Goal: Task Accomplishment & Management: Use online tool/utility

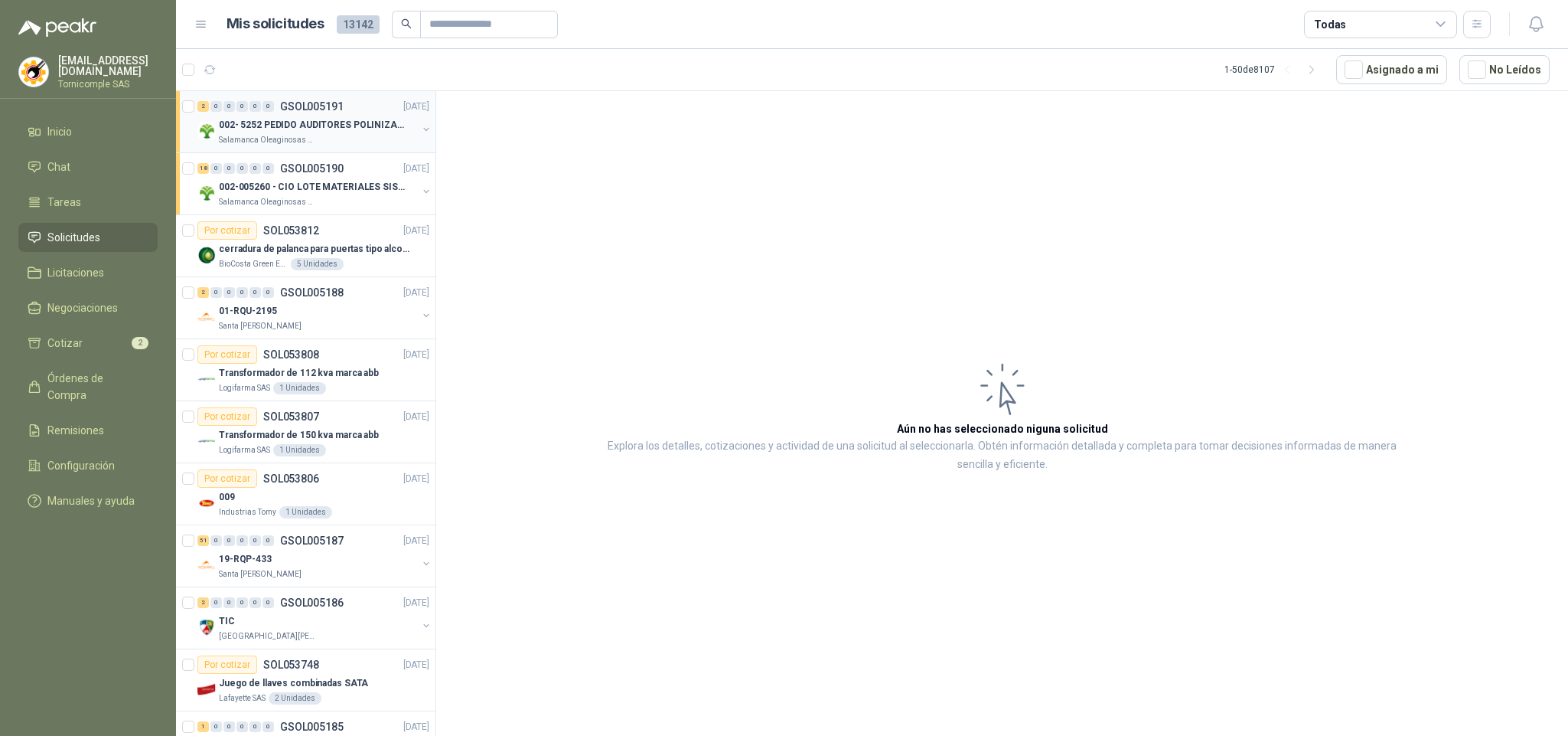
click at [241, 112] on div "0" at bounding box center [242, 105] width 11 height 11
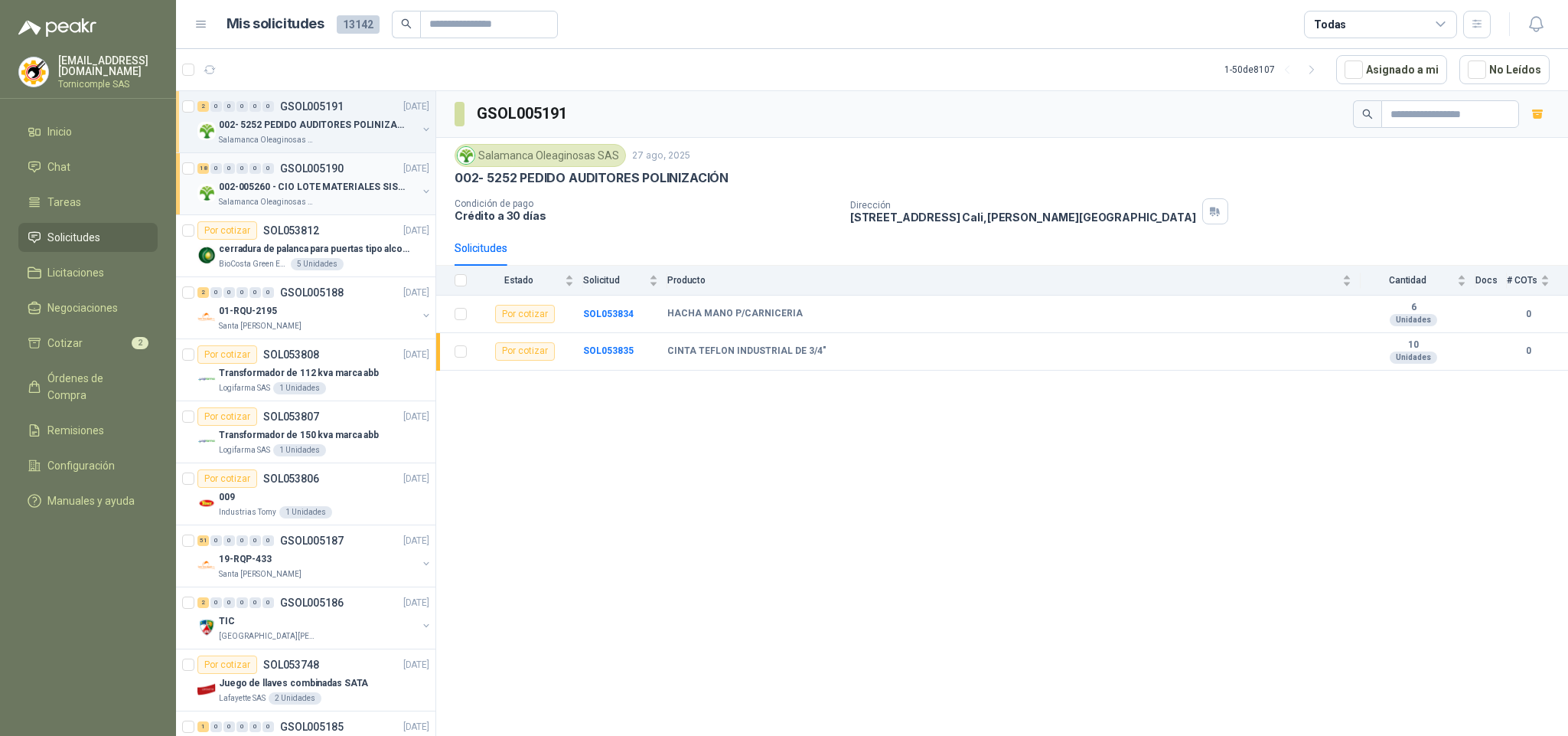
click at [276, 184] on p "002-005260 - CIO LOTE MATERIALES SISTEMA HIDRAULIC" at bounding box center [313, 187] width 191 height 14
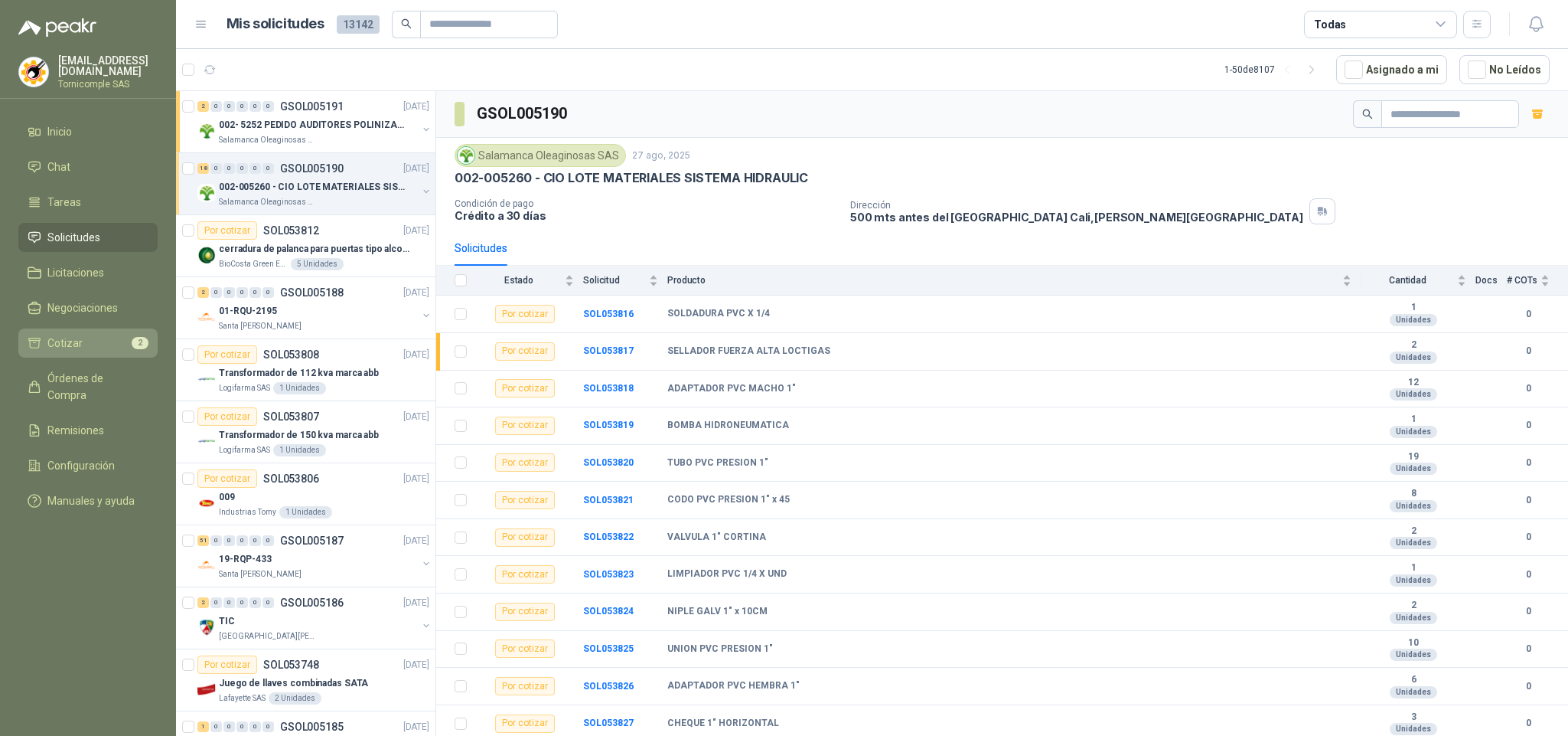
click at [118, 345] on li "Cotizar 2" at bounding box center [88, 343] width 121 height 17
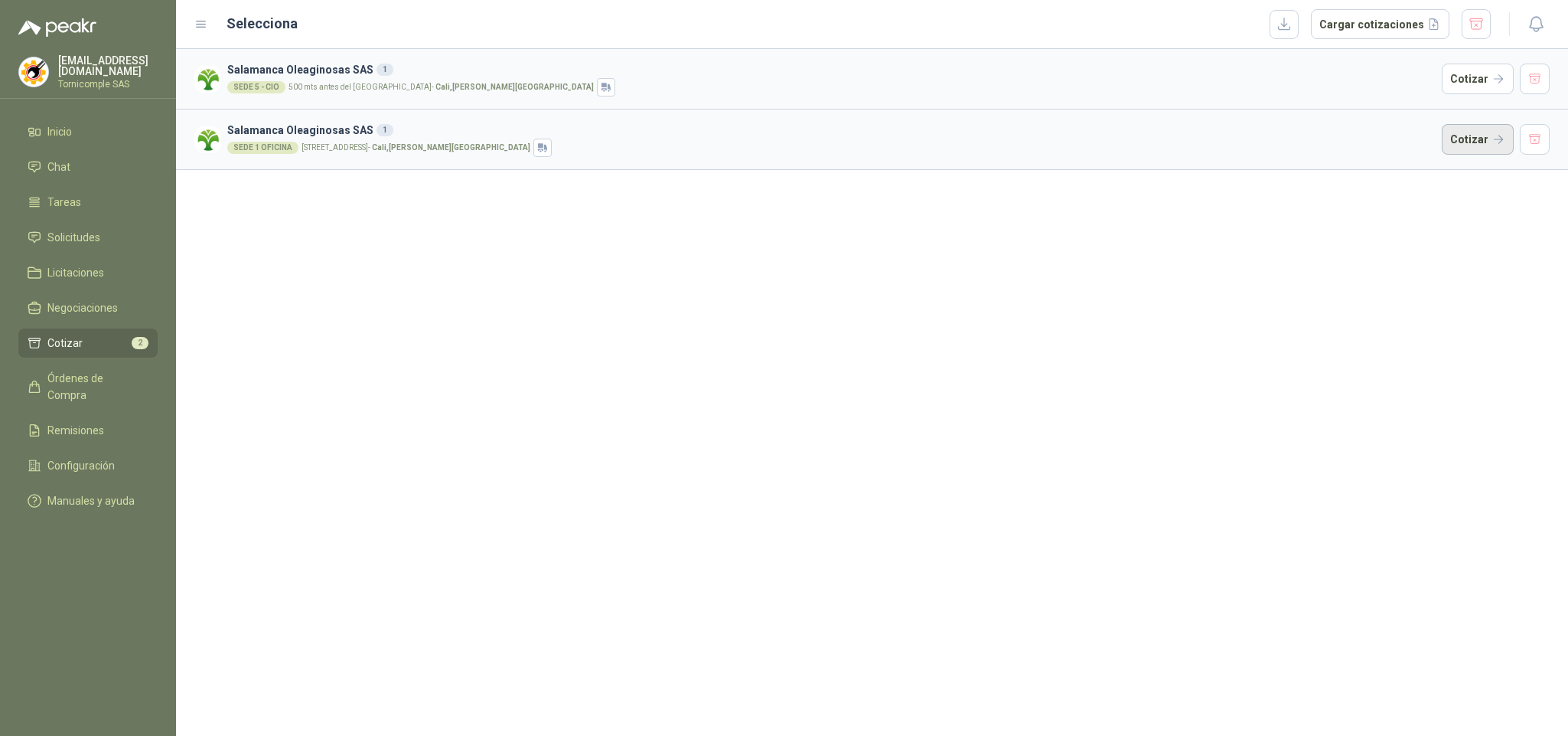
click at [1481, 139] on button "Cotizar" at bounding box center [1477, 139] width 72 height 31
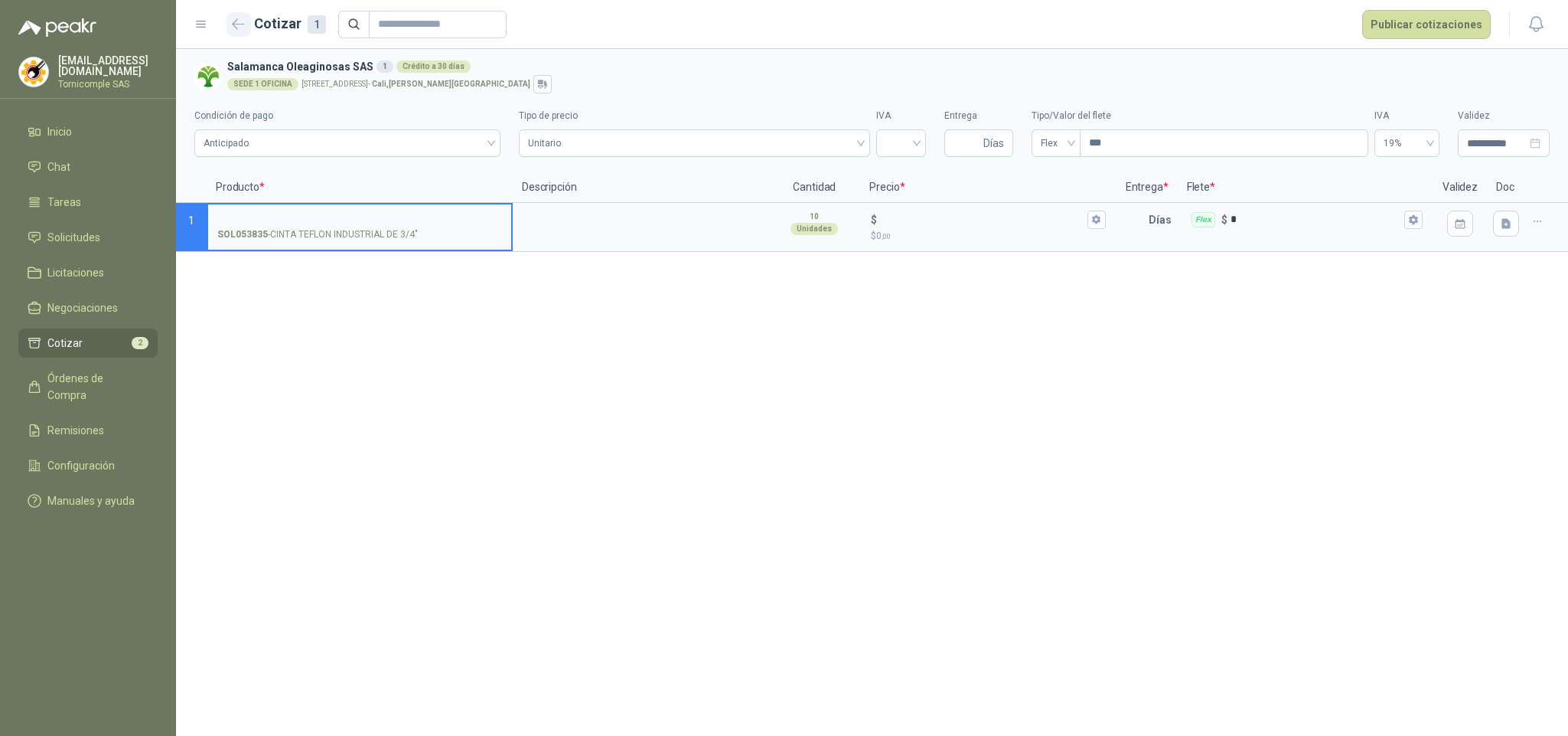
click at [243, 29] on icon "button" at bounding box center [239, 24] width 13 height 12
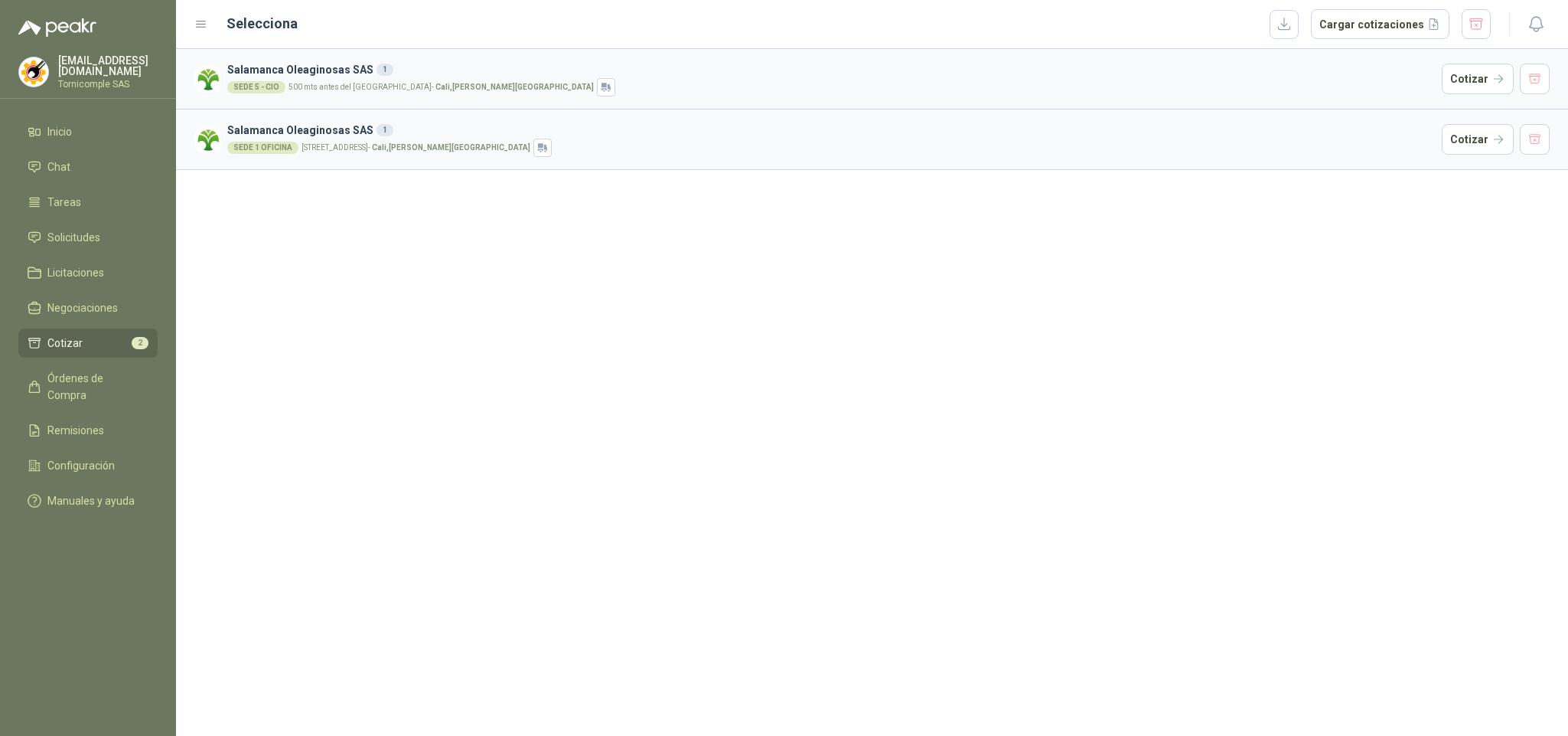
click at [322, 76] on h3 "Salamanca Oleaginosas SAS 1" at bounding box center [830, 70] width 1208 height 17
click at [340, 278] on div "Salamanca Oleaginosas SAS 1 SEDE 5 - CIO 500 mts antes del [GEOGRAPHIC_DATA] , …" at bounding box center [872, 392] width 1392 height 687
click at [124, 348] on li "Cotizar 2" at bounding box center [88, 343] width 121 height 17
click at [1460, 85] on button "Cotizar" at bounding box center [1477, 79] width 72 height 31
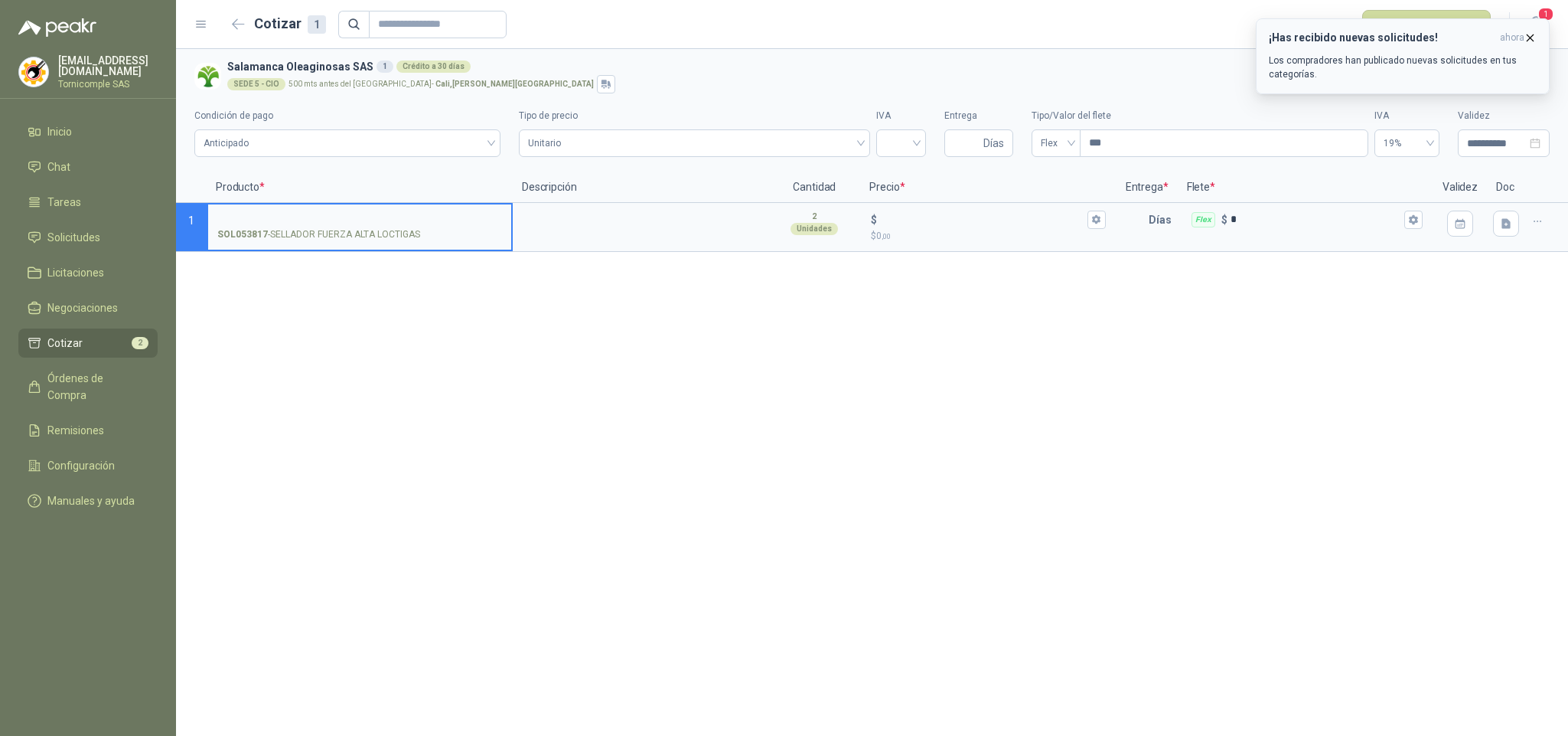
click at [1327, 32] on h3 "¡Has recibido nuevas solicitudes!" at bounding box center [1380, 38] width 225 height 13
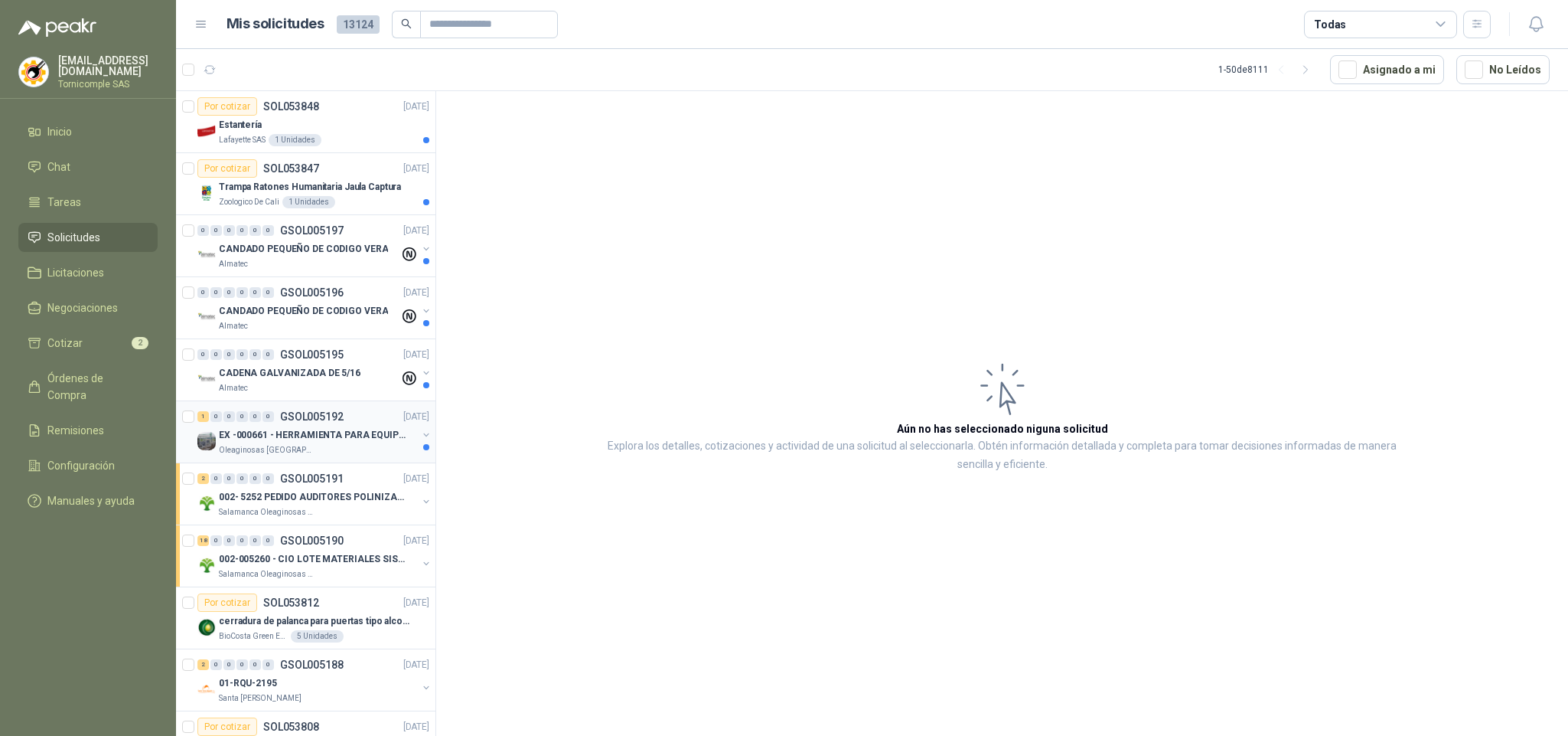
click at [302, 448] on p "Oleaginosas [GEOGRAPHIC_DATA][PERSON_NAME]" at bounding box center [266, 449] width 97 height 12
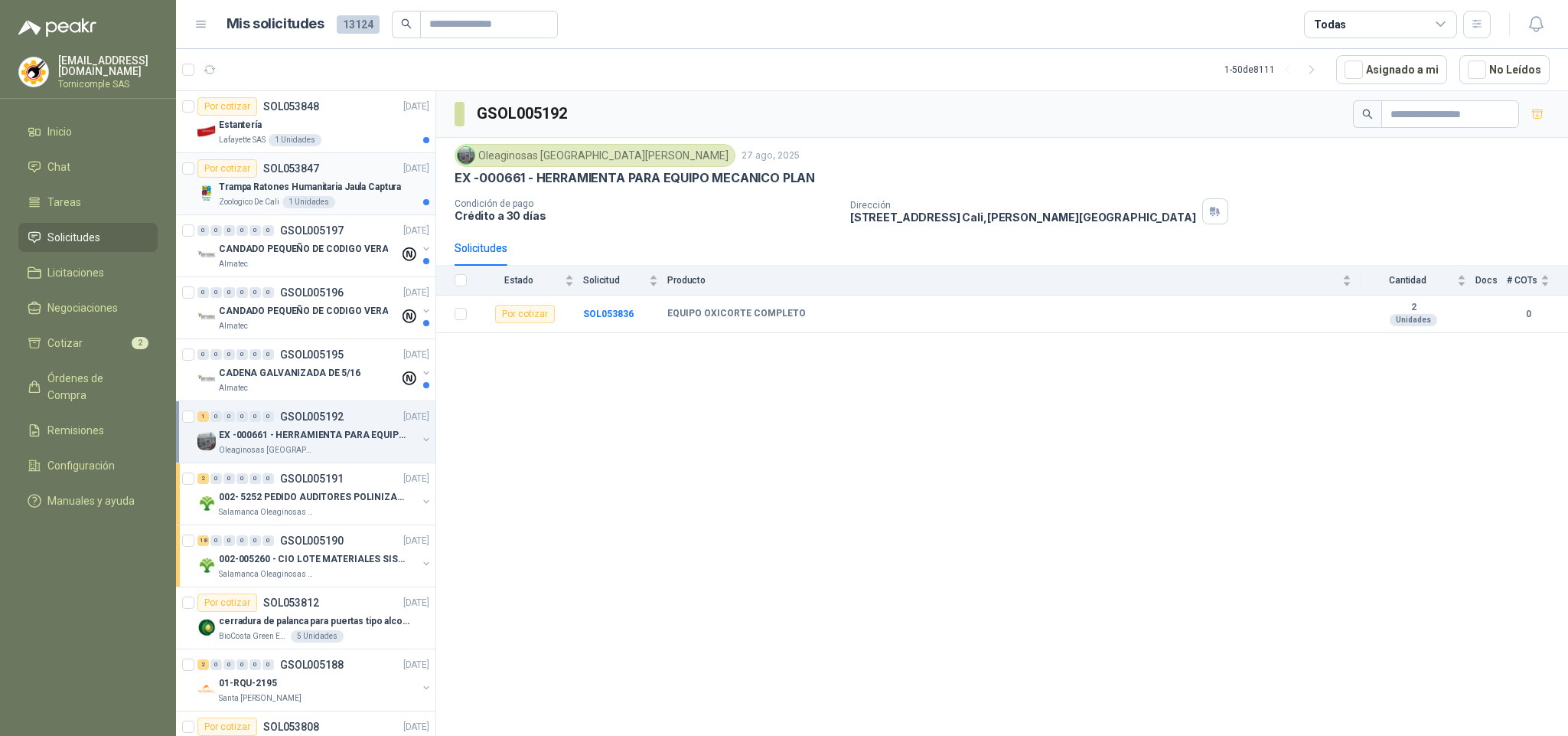
click at [287, 193] on p "Trampa Ratones Humanitaria Jaula Captura" at bounding box center [309, 187] width 182 height 14
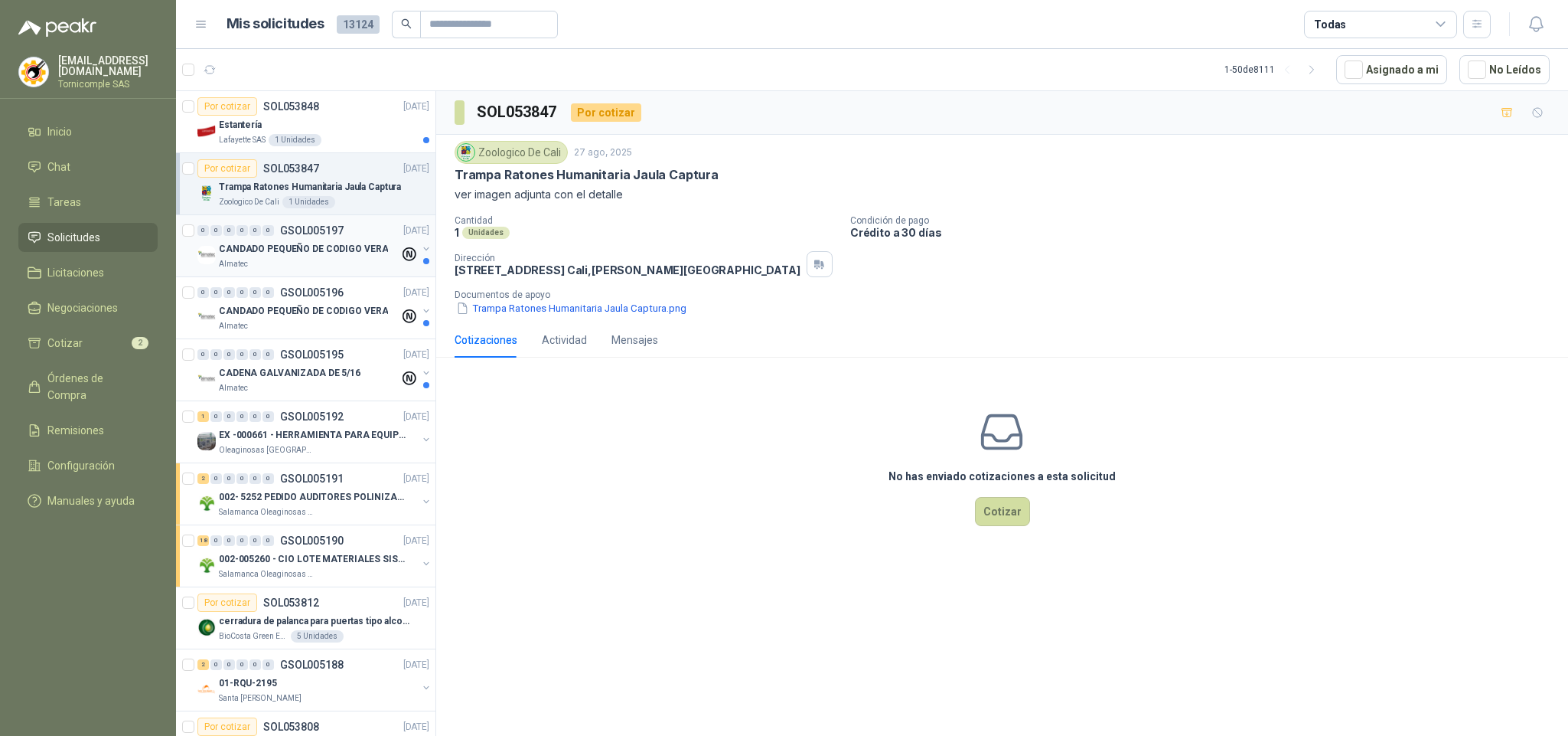
click at [285, 242] on div "CANDADO PEQUEÑO DE CODIGO VERA" at bounding box center [308, 248] width 181 height 18
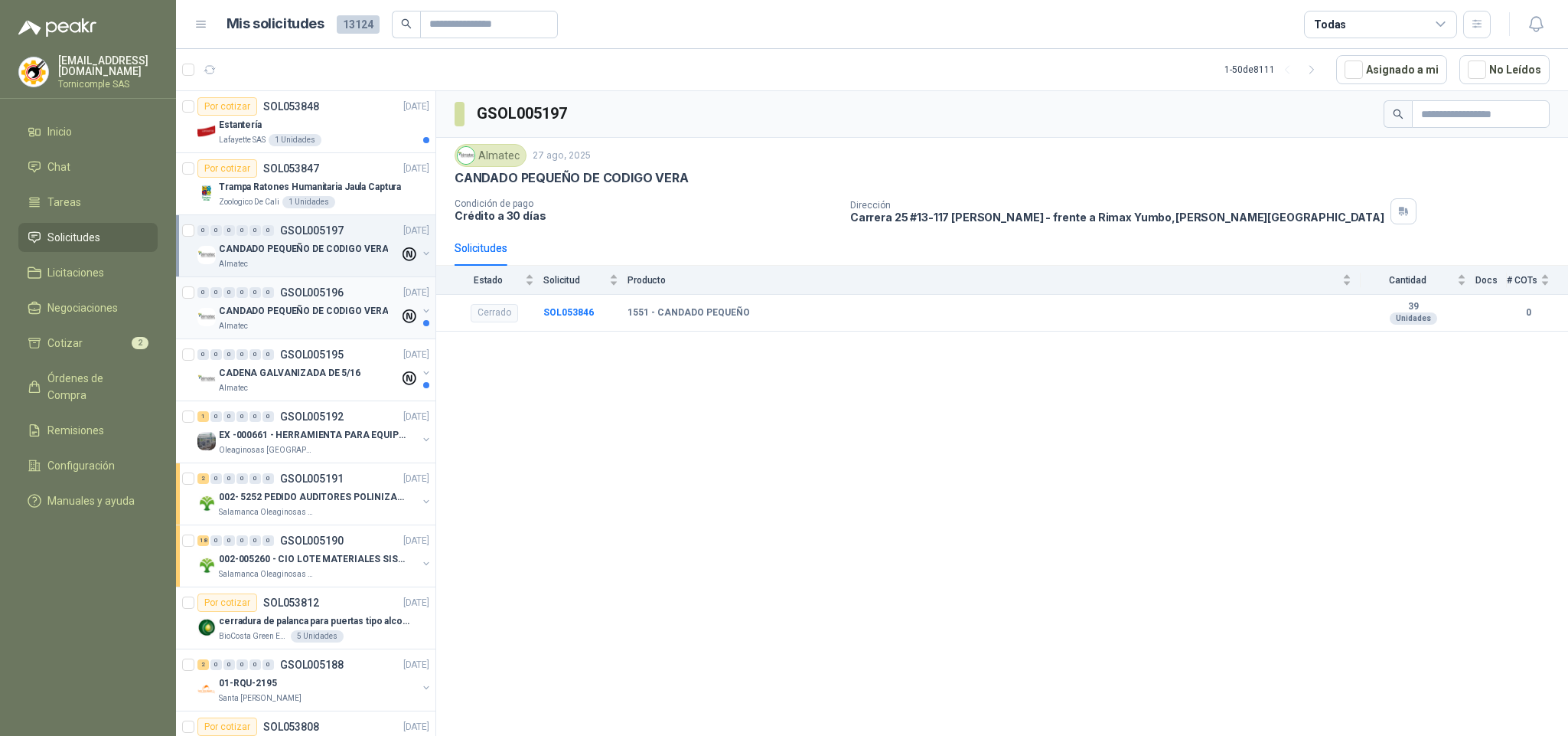
click at [390, 338] on div "0 0 0 0 0 0 GSOL005196 27/08/25 CANDADO PEQUEÑO DE CODIGO VERA Almatec" at bounding box center [306, 308] width 260 height 62
click at [382, 329] on div "Almatec" at bounding box center [308, 326] width 181 height 12
click at [375, 356] on div "0 0 0 0 0 0 GSOL005195 27/08/25" at bounding box center [314, 354] width 235 height 18
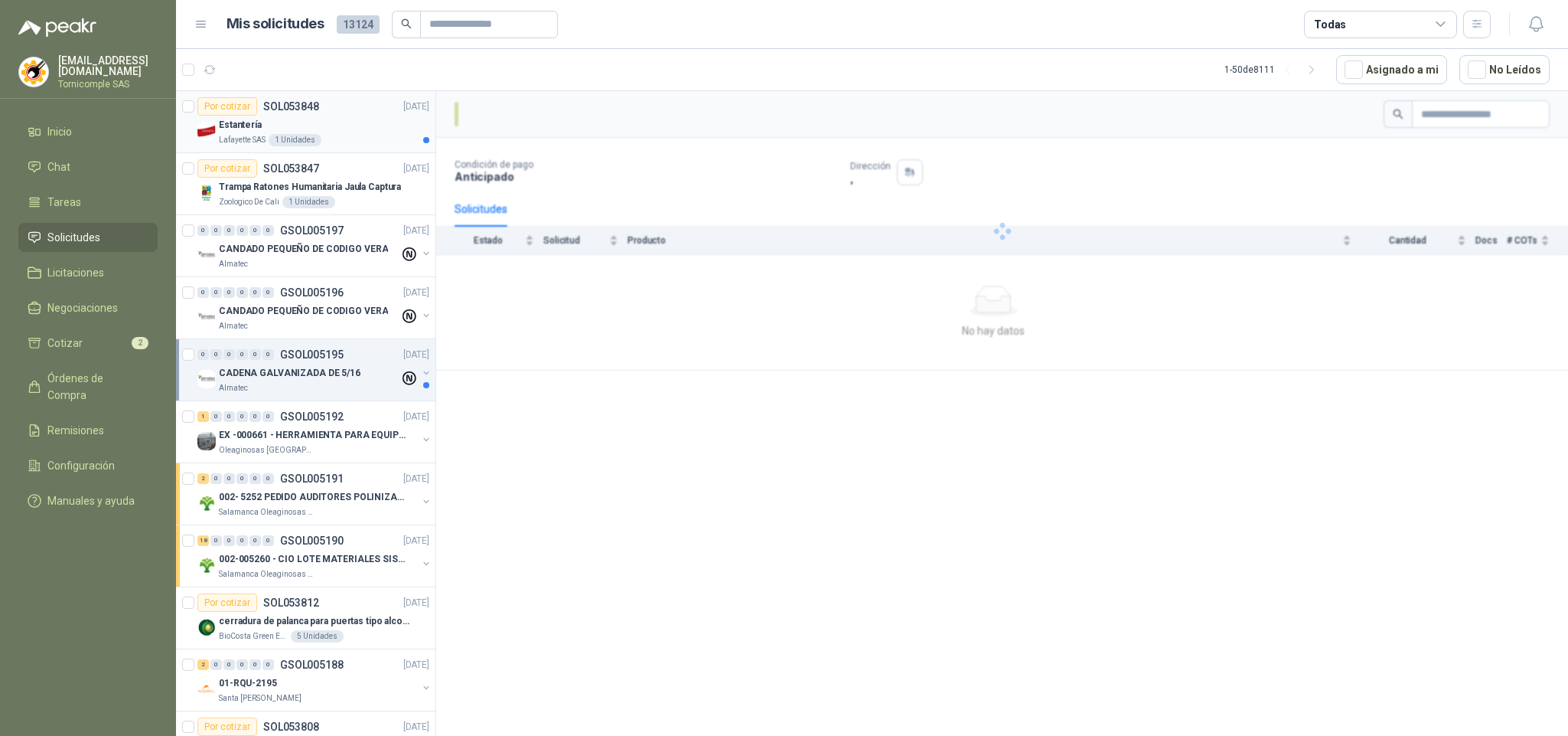
click at [338, 104] on div "Por cotizar SOL053848 27/08/25" at bounding box center [313, 105] width 232 height 18
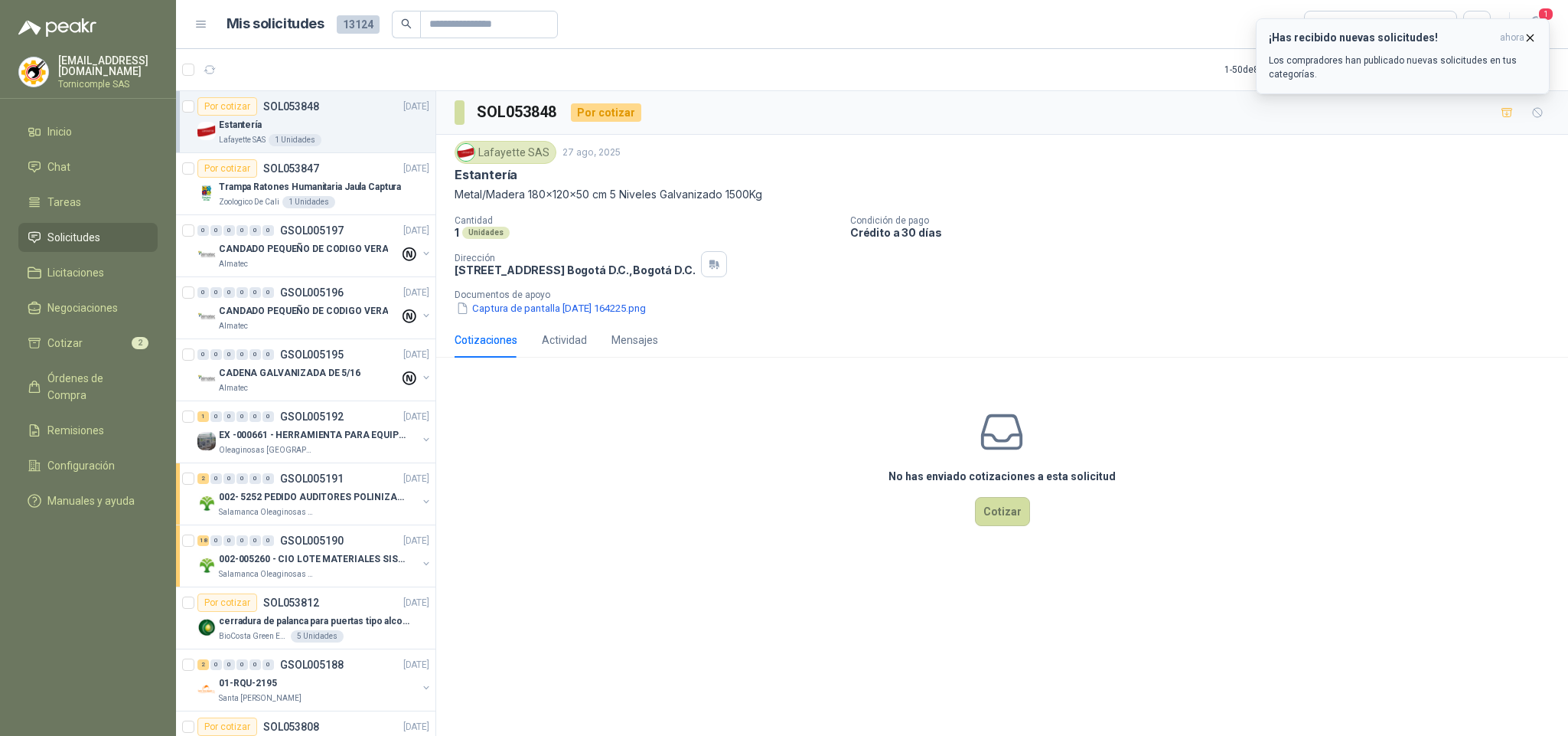
click at [1428, 60] on p "Los compradores han publicado nuevas solicitudes en tus categorías." at bounding box center [1402, 67] width 268 height 28
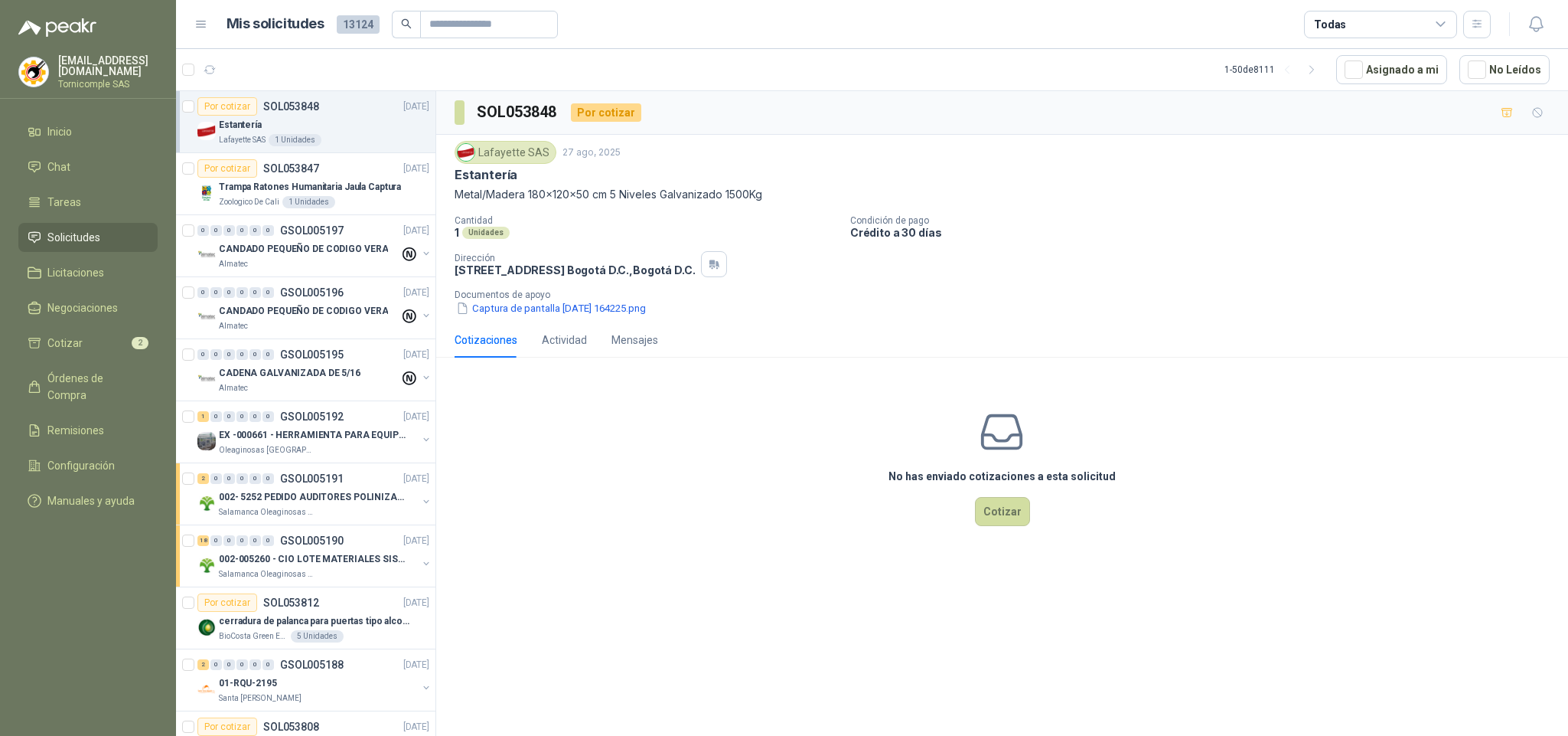
drag, startPoint x: 1535, startPoint y: 21, endPoint x: 1150, endPoint y: 2, distance: 385.5
click at [1531, 21] on icon "button" at bounding box center [1536, 24] width 19 height 19
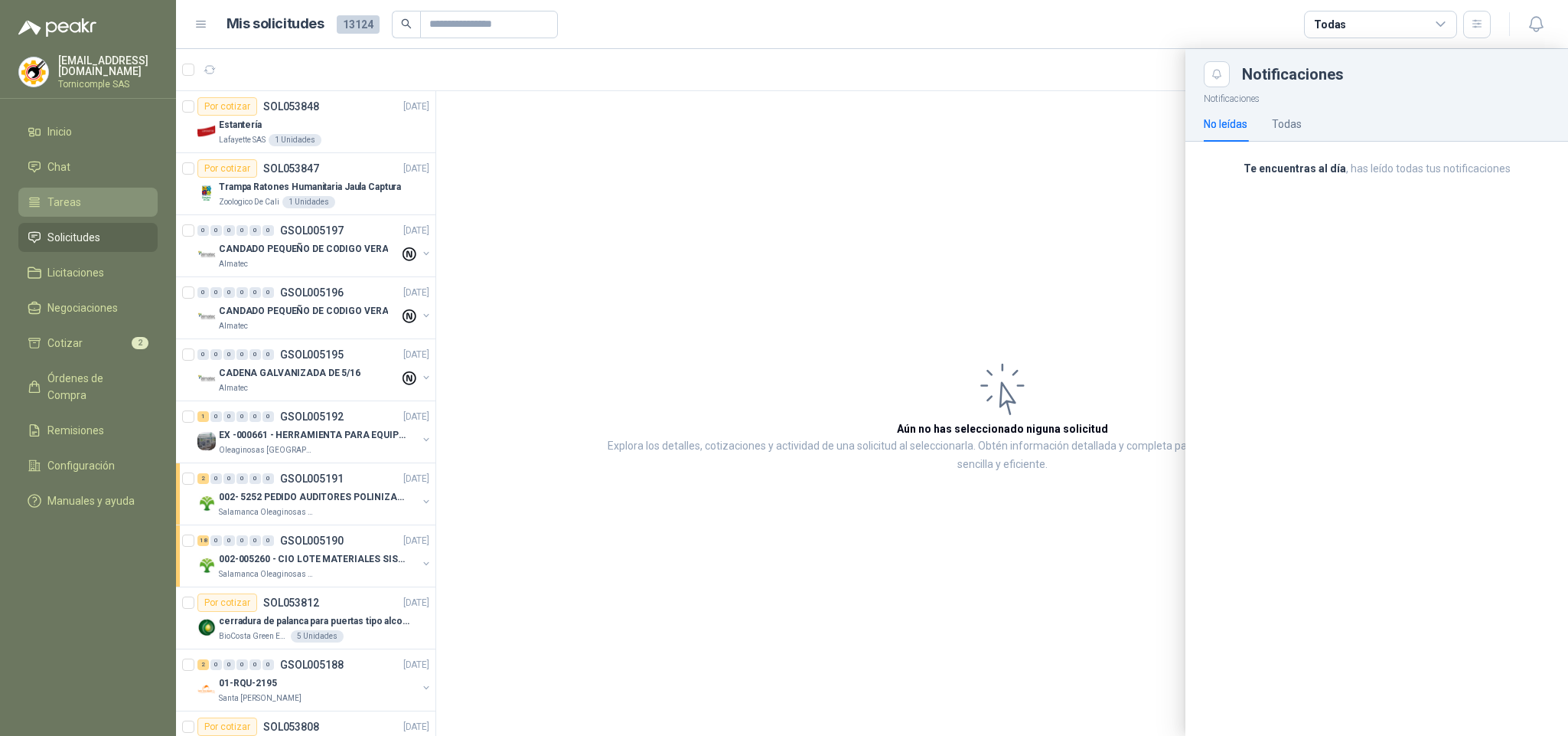
drag, startPoint x: 115, startPoint y: 243, endPoint x: 115, endPoint y: 202, distance: 41.0
click at [115, 244] on link "Solicitudes" at bounding box center [87, 237] width 139 height 29
click at [97, 112] on menu "ventas@tornicomple.com Tornicomple SAS Inicio Chat Tareas Solicitudes Licitacio…" at bounding box center [88, 368] width 176 height 736
click at [113, 340] on li "Cotizar 2" at bounding box center [88, 343] width 121 height 17
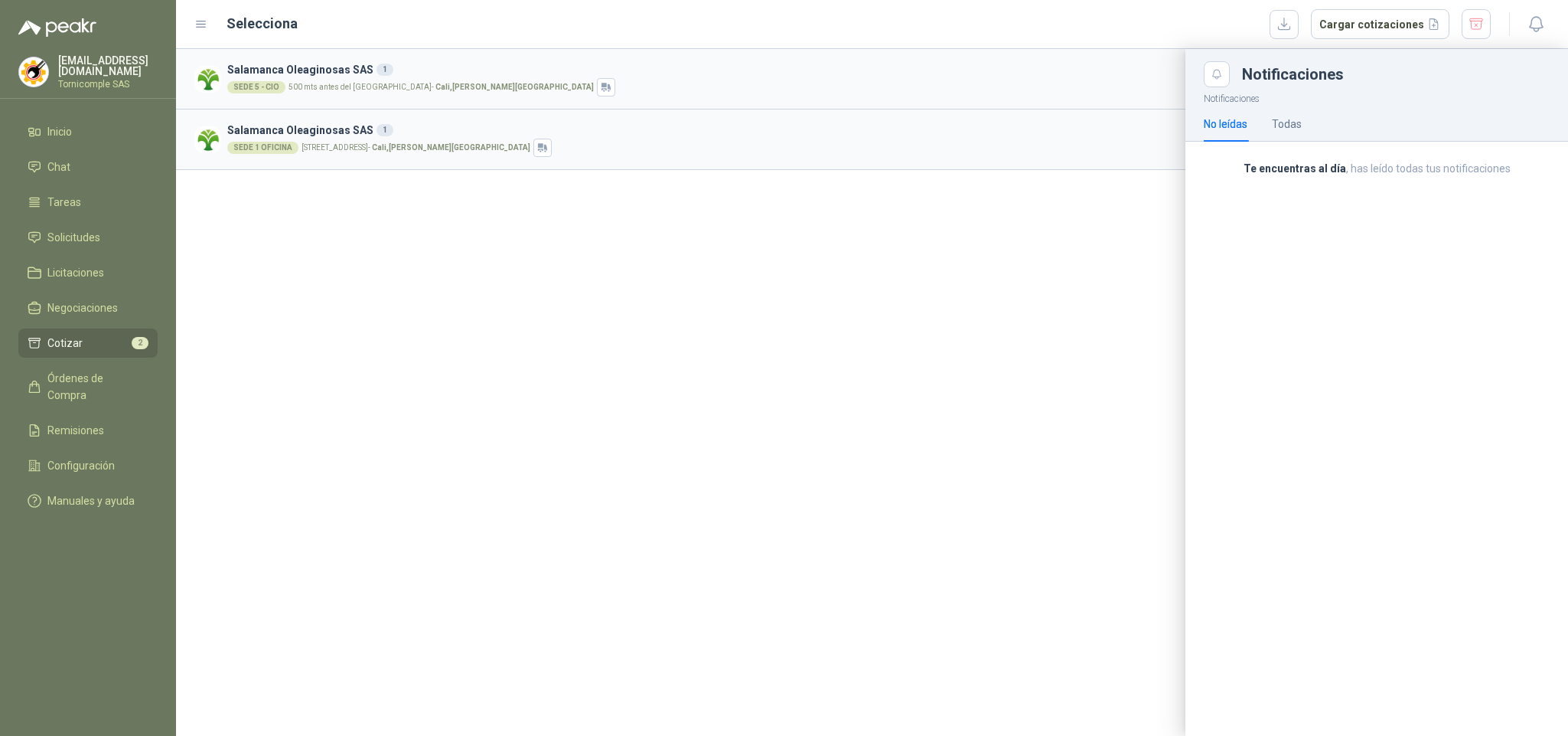
drag, startPoint x: 342, startPoint y: 244, endPoint x: 324, endPoint y: 299, distance: 57.9
click at [342, 245] on div at bounding box center [872, 392] width 1392 height 687
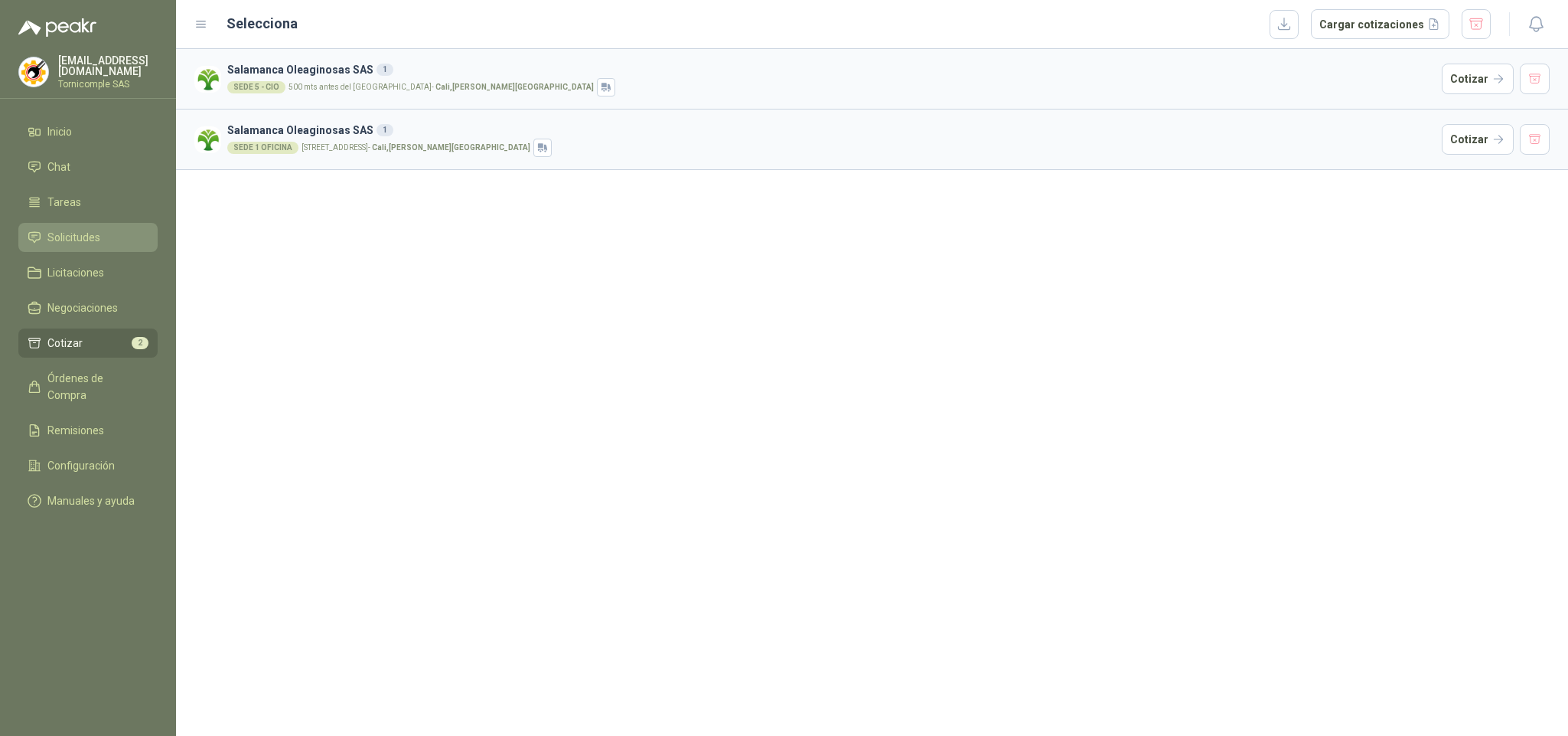
click at [70, 239] on span "Solicitudes" at bounding box center [74, 238] width 53 height 17
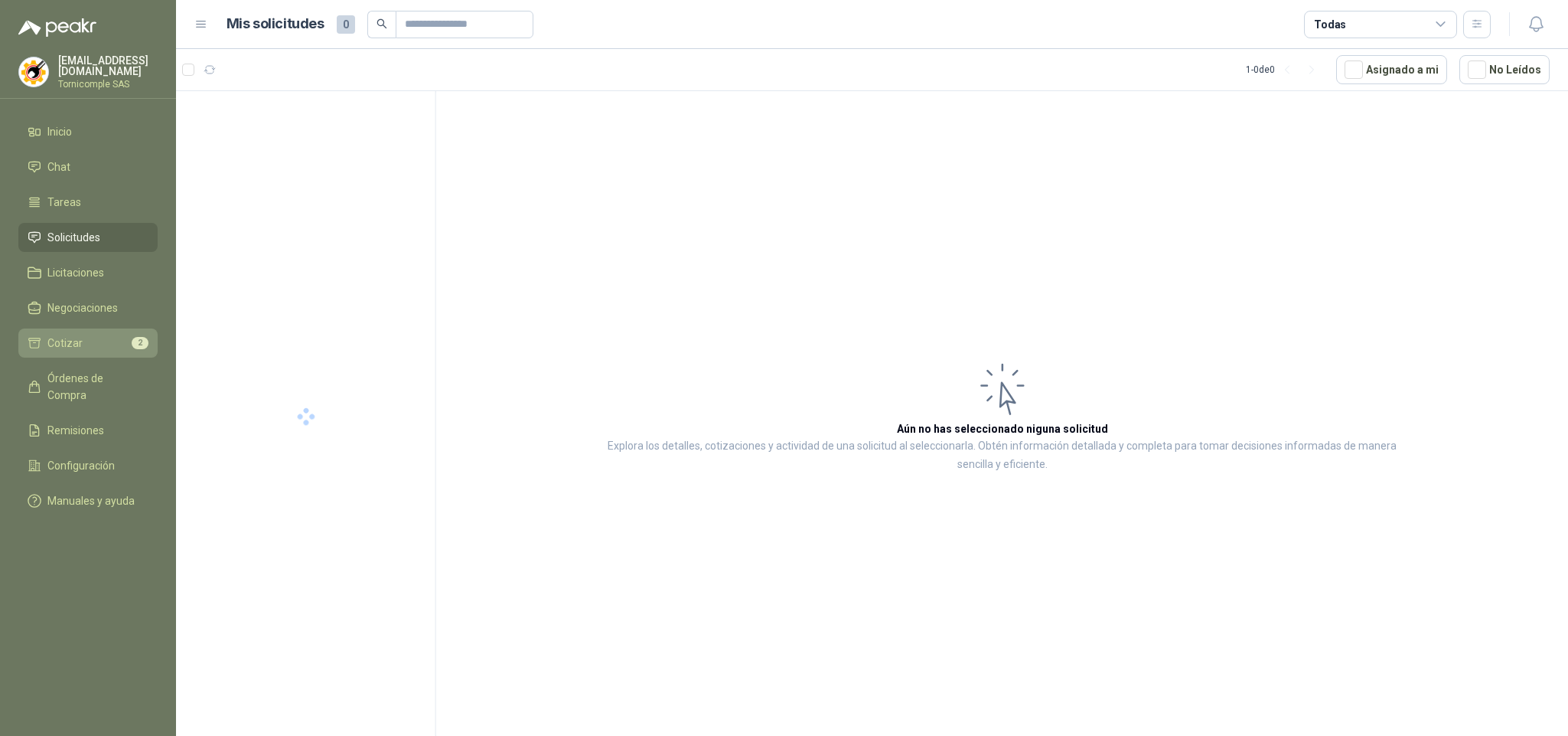
click at [77, 342] on span "Cotizar" at bounding box center [65, 343] width 35 height 17
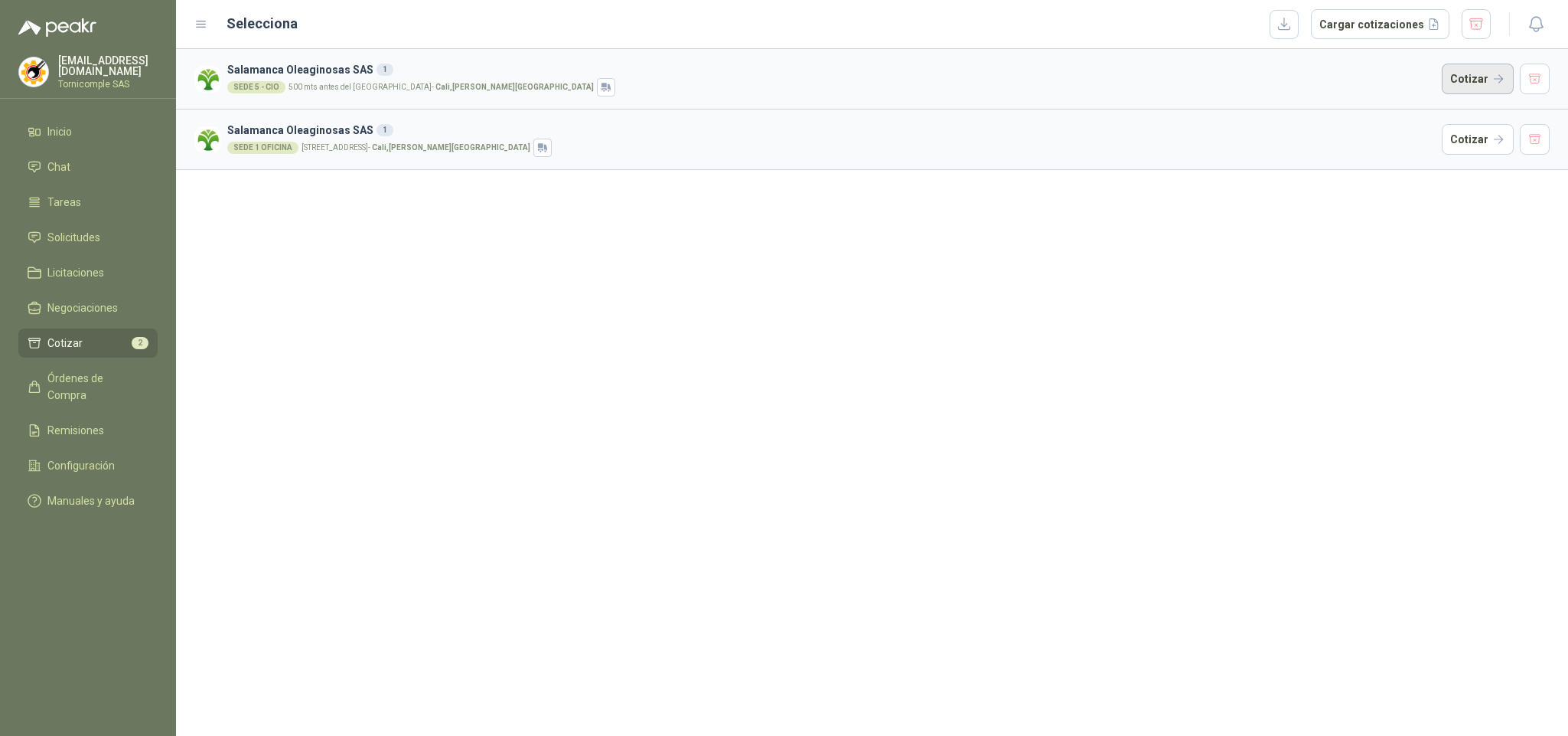
click at [1478, 77] on button "Cotizar" at bounding box center [1477, 79] width 72 height 31
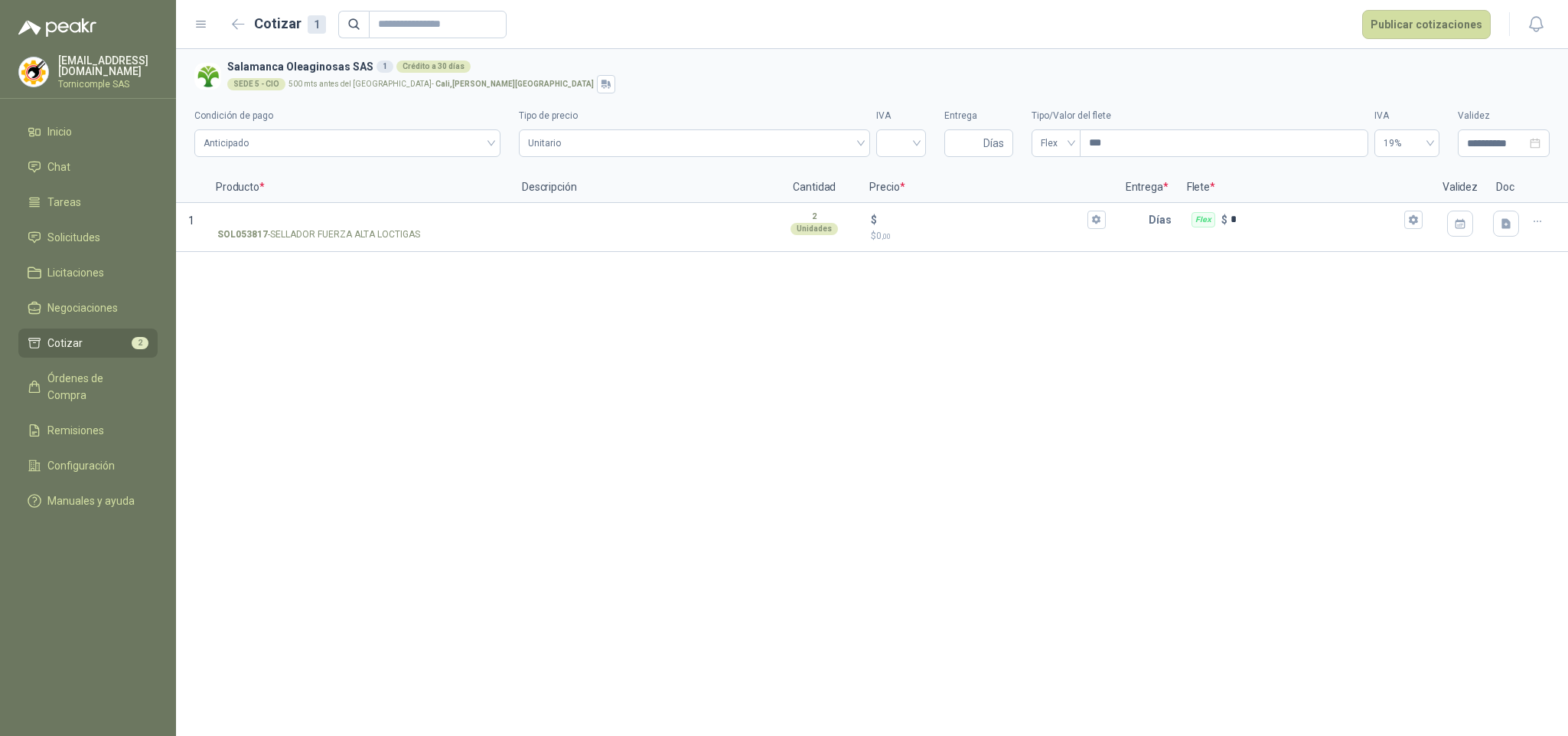
click at [134, 338] on span "2" at bounding box center [140, 342] width 17 height 12
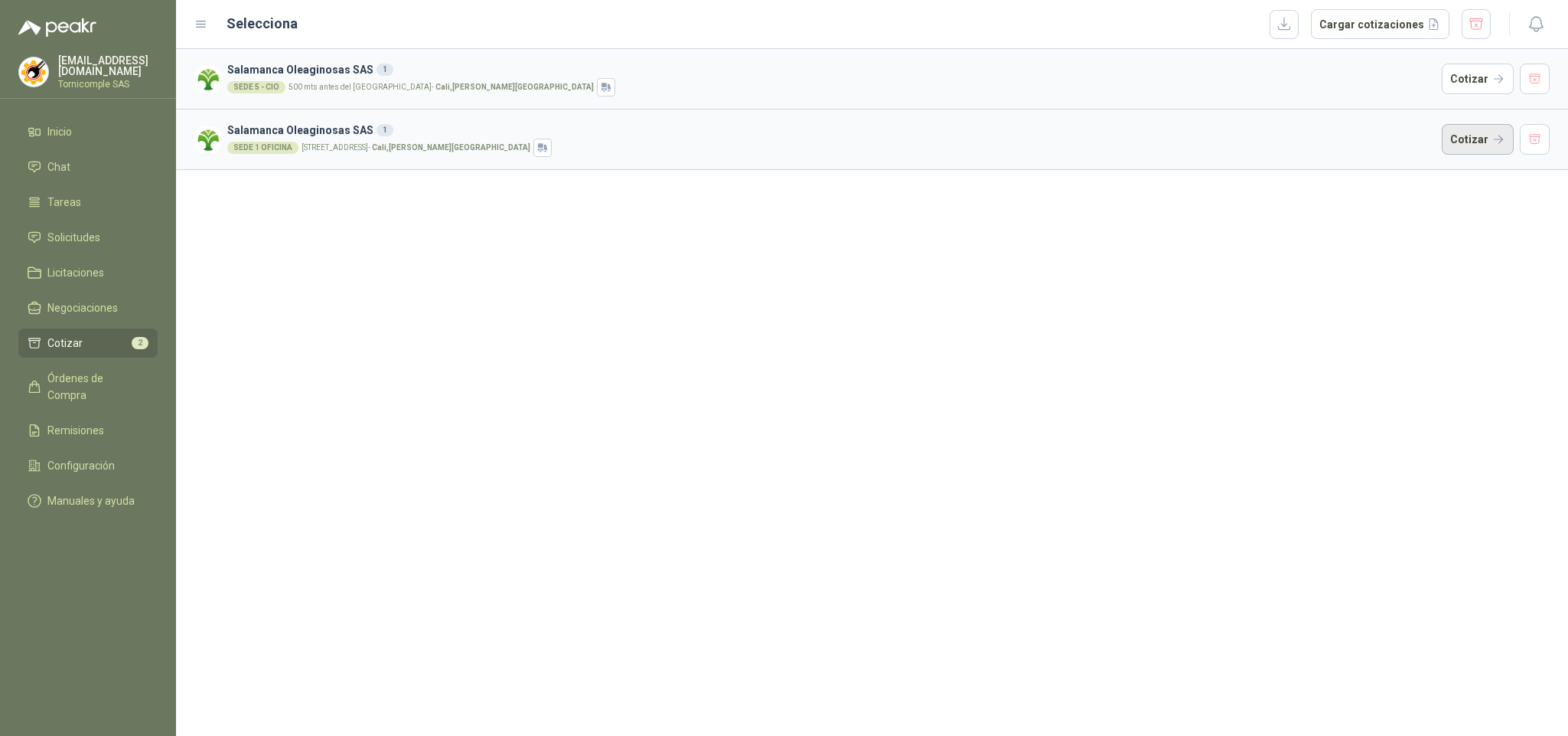
click at [1463, 133] on button "Cotizar" at bounding box center [1477, 139] width 72 height 31
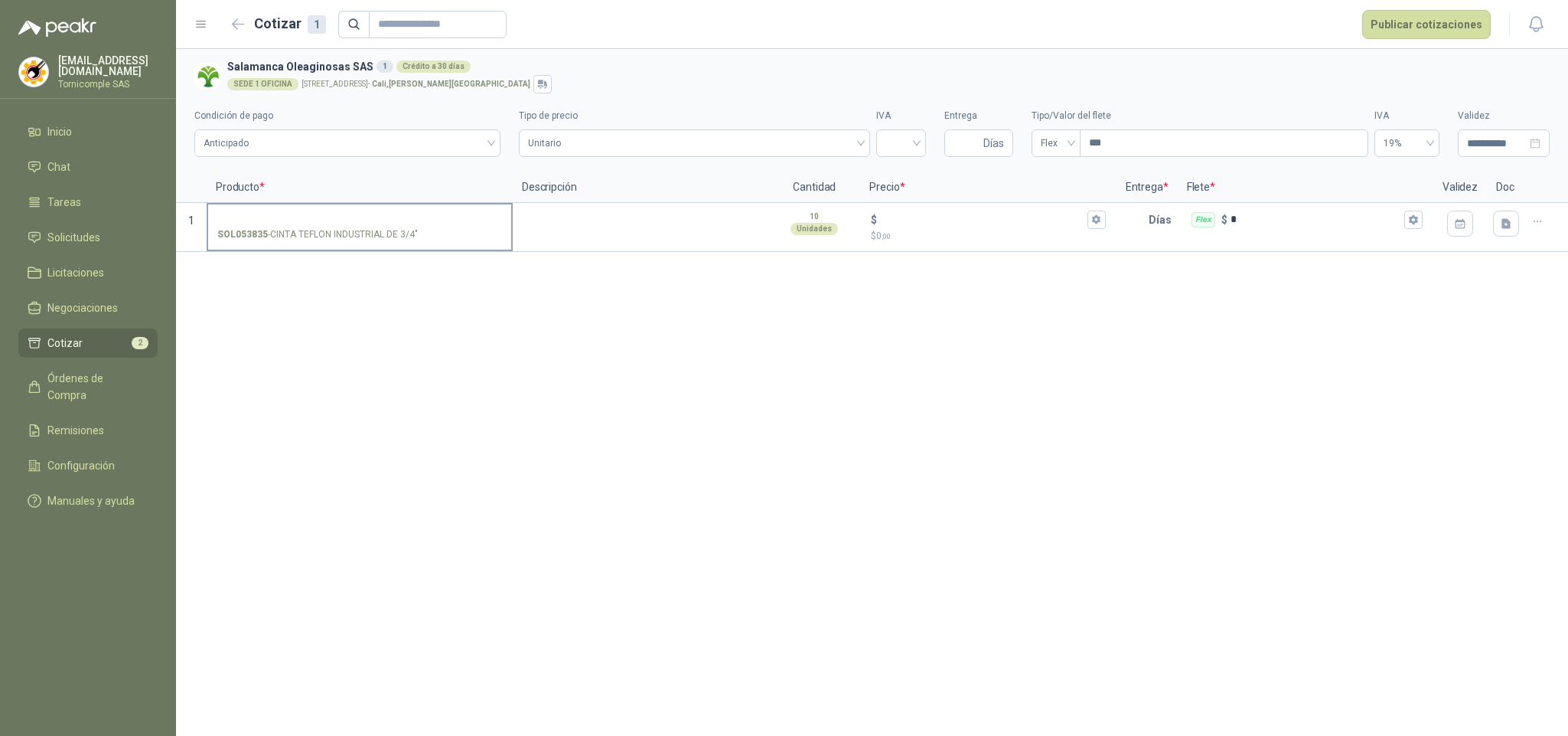
click at [475, 230] on div "SOL053835 - CINTA TEFLON INDUSTRIAL DE 3/4"" at bounding box center [359, 234] width 284 height 14
click at [475, 226] on input "SOL053835 - CINTA TEFLON INDUSTRIAL DE 3/4"" at bounding box center [359, 220] width 284 height 12
click at [72, 342] on span "Cotizar" at bounding box center [65, 343] width 35 height 17
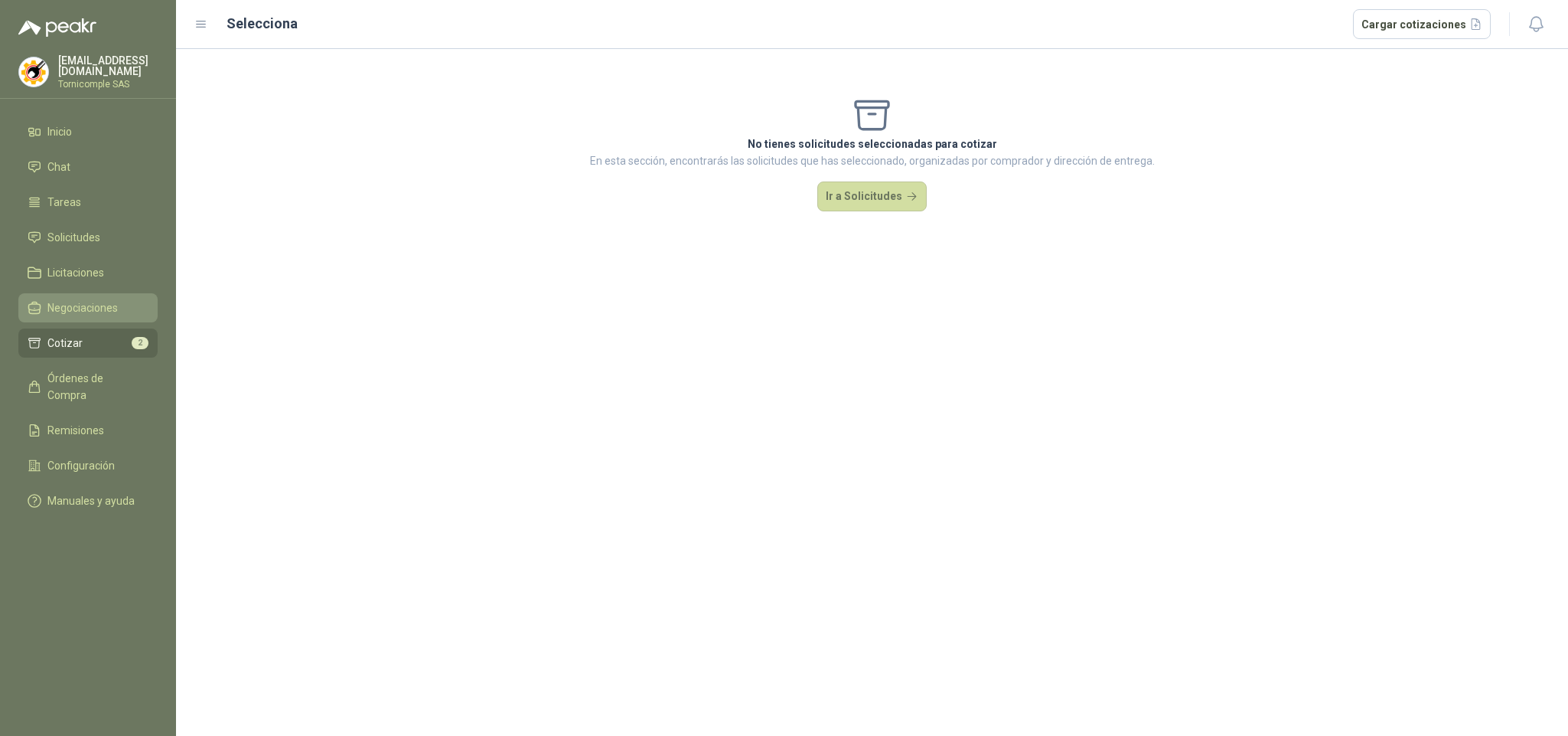
drag, startPoint x: 72, startPoint y: 342, endPoint x: 82, endPoint y: 299, distance: 44.1
click at [74, 338] on span "Cotizar" at bounding box center [65, 343] width 35 height 17
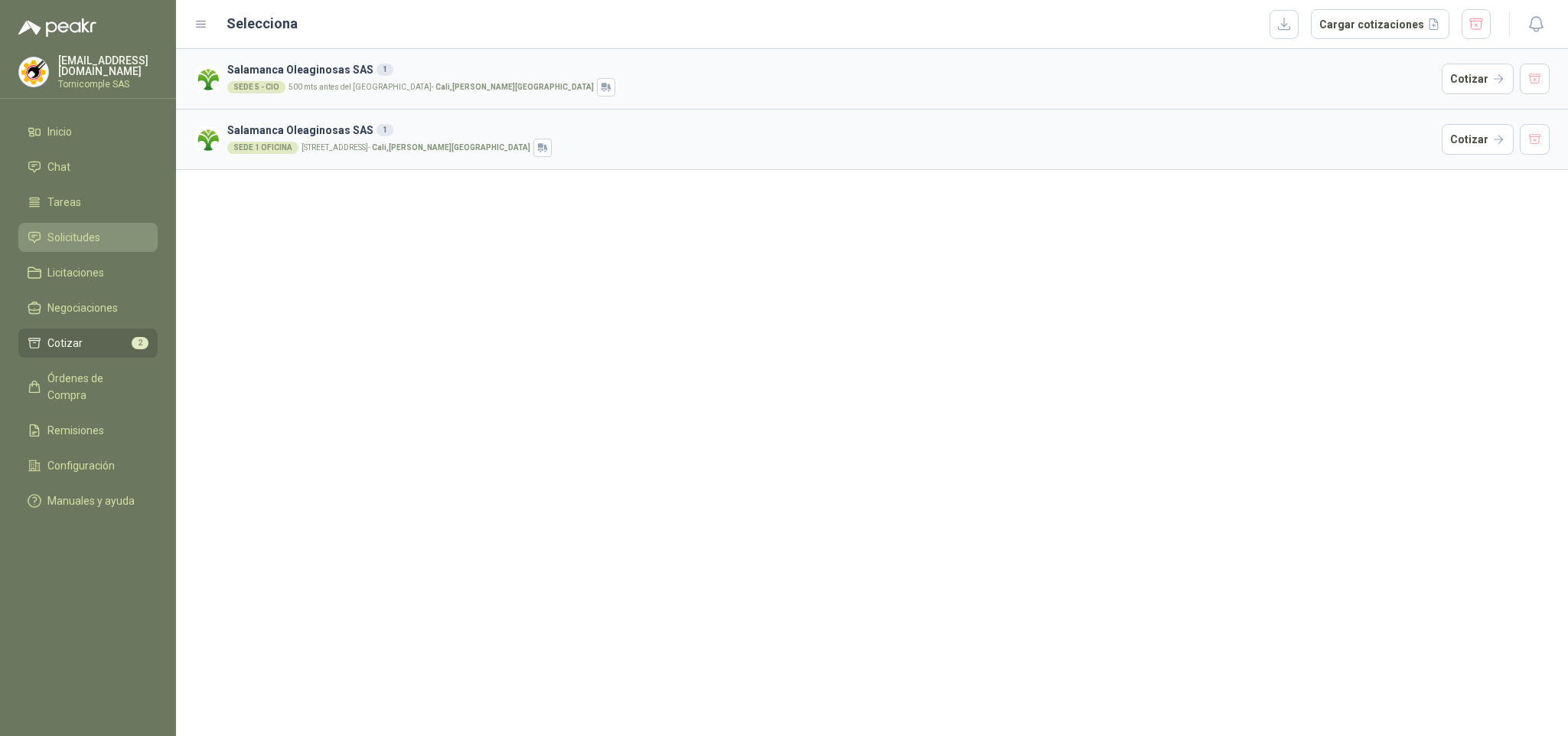
click at [108, 232] on li "Solicitudes" at bounding box center [88, 238] width 121 height 17
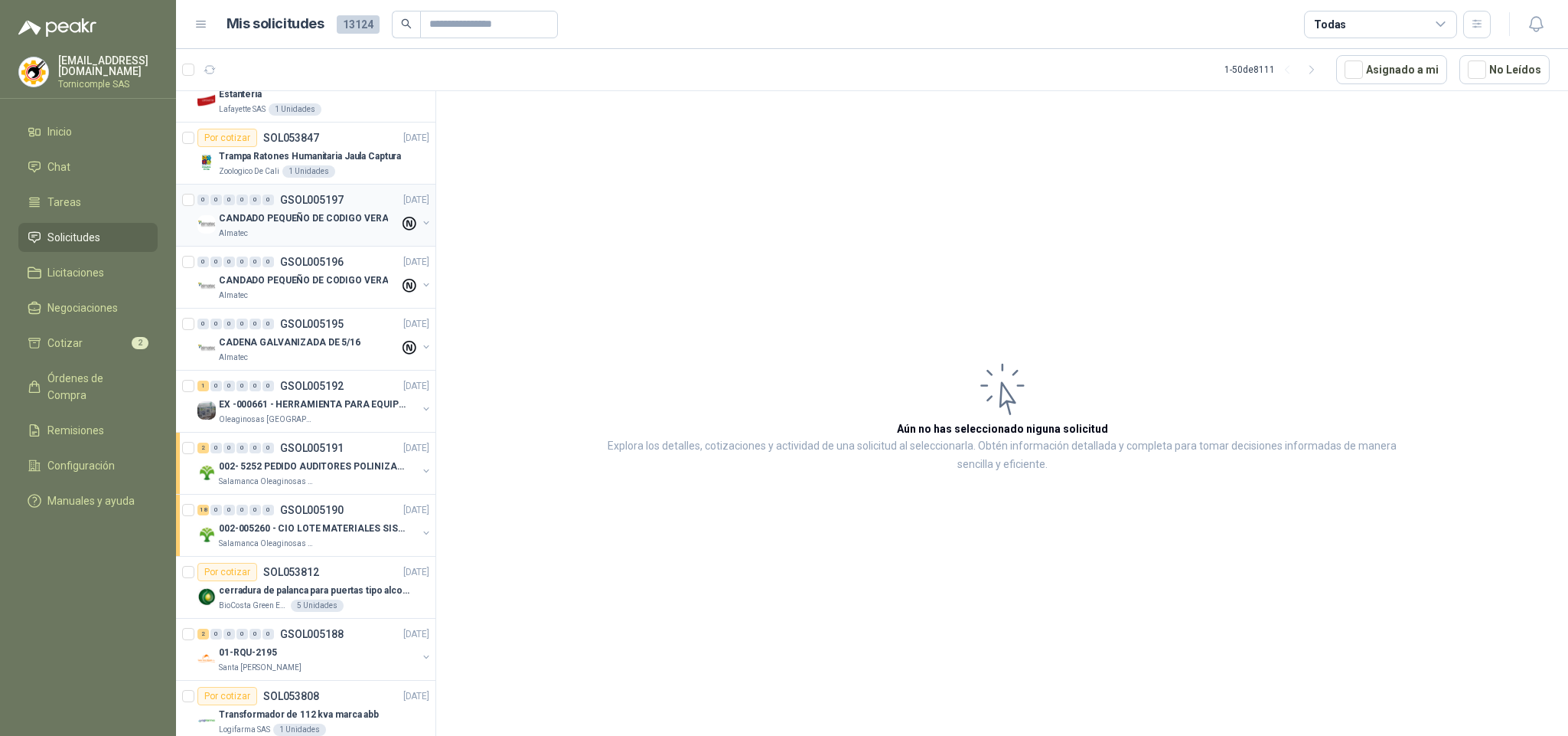
scroll to position [115, 0]
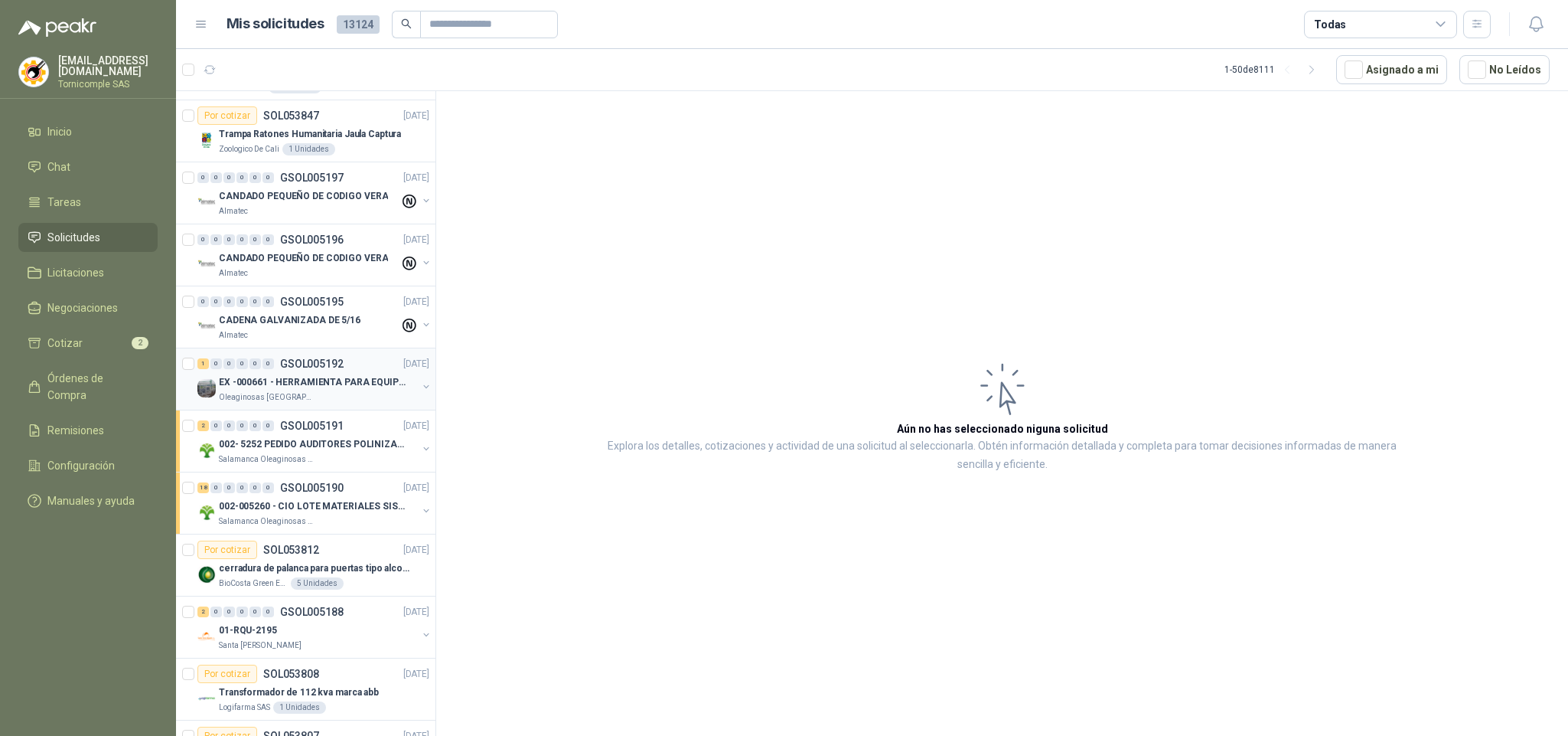
click at [335, 388] on p "EX -000661 - HERRAMIENTA PARA EQUIPO MECANICO PLAN" at bounding box center [313, 381] width 191 height 14
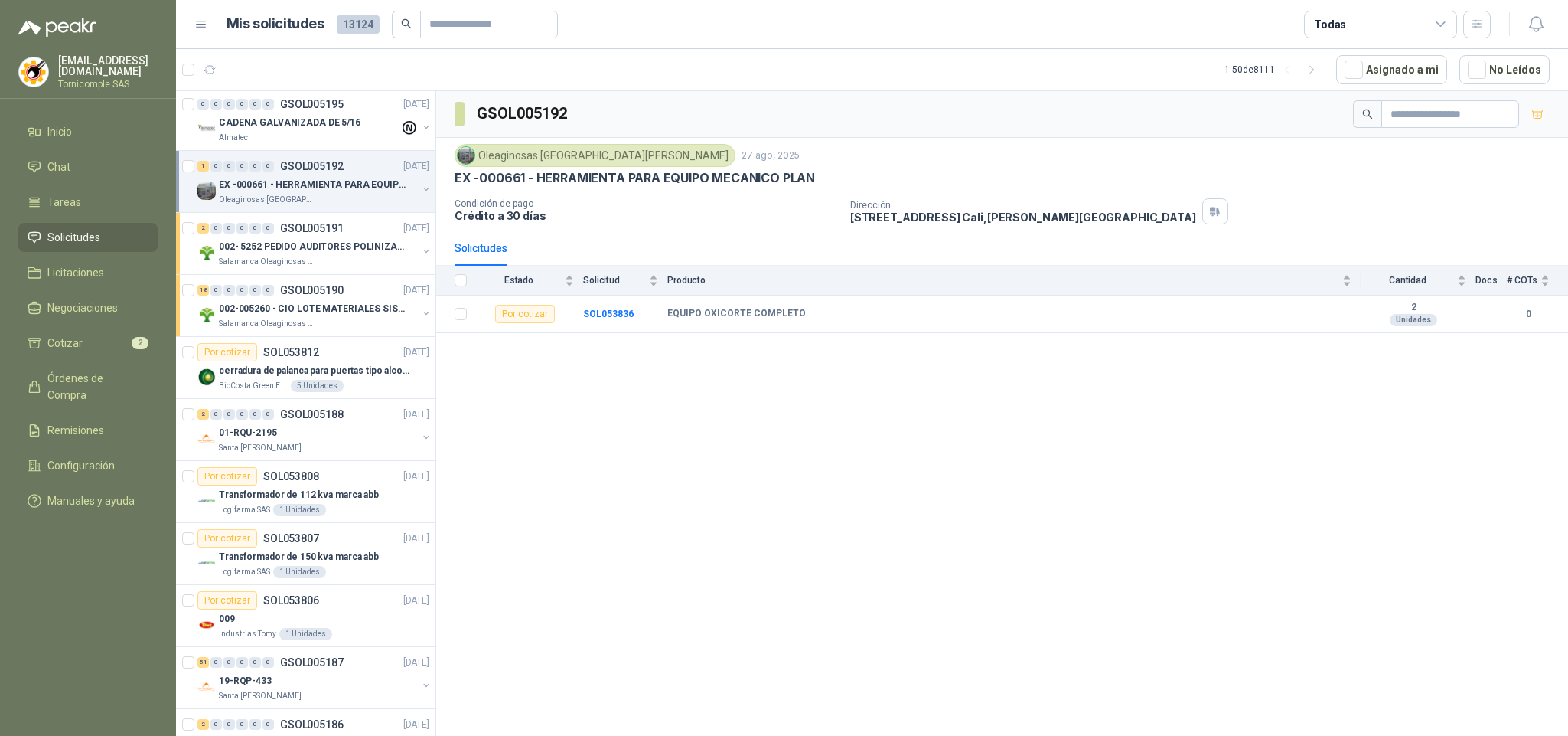
scroll to position [344, 0]
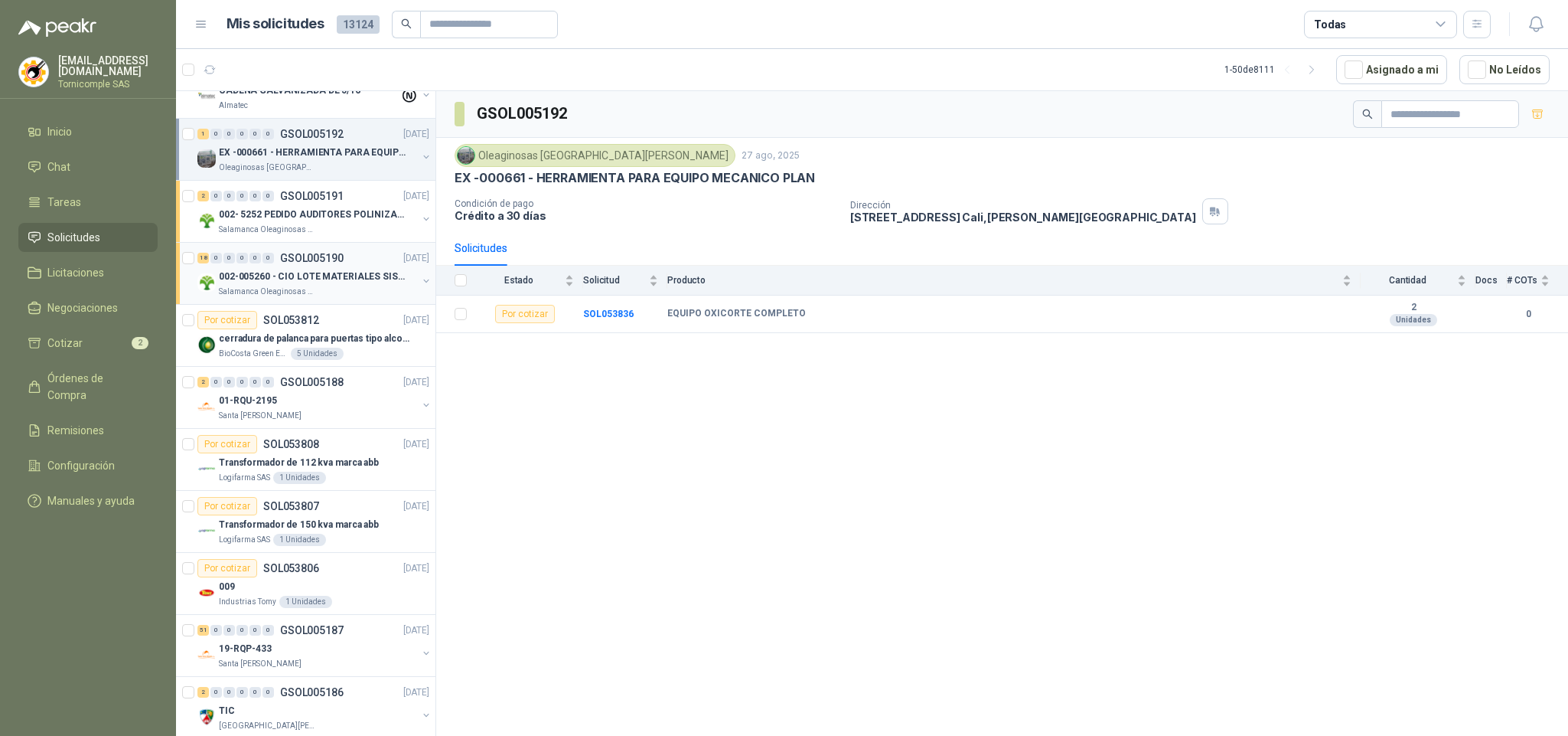
click at [349, 273] on p "002-005260 - CIO LOTE MATERIALES SISTEMA HIDRAULIC" at bounding box center [313, 276] width 191 height 14
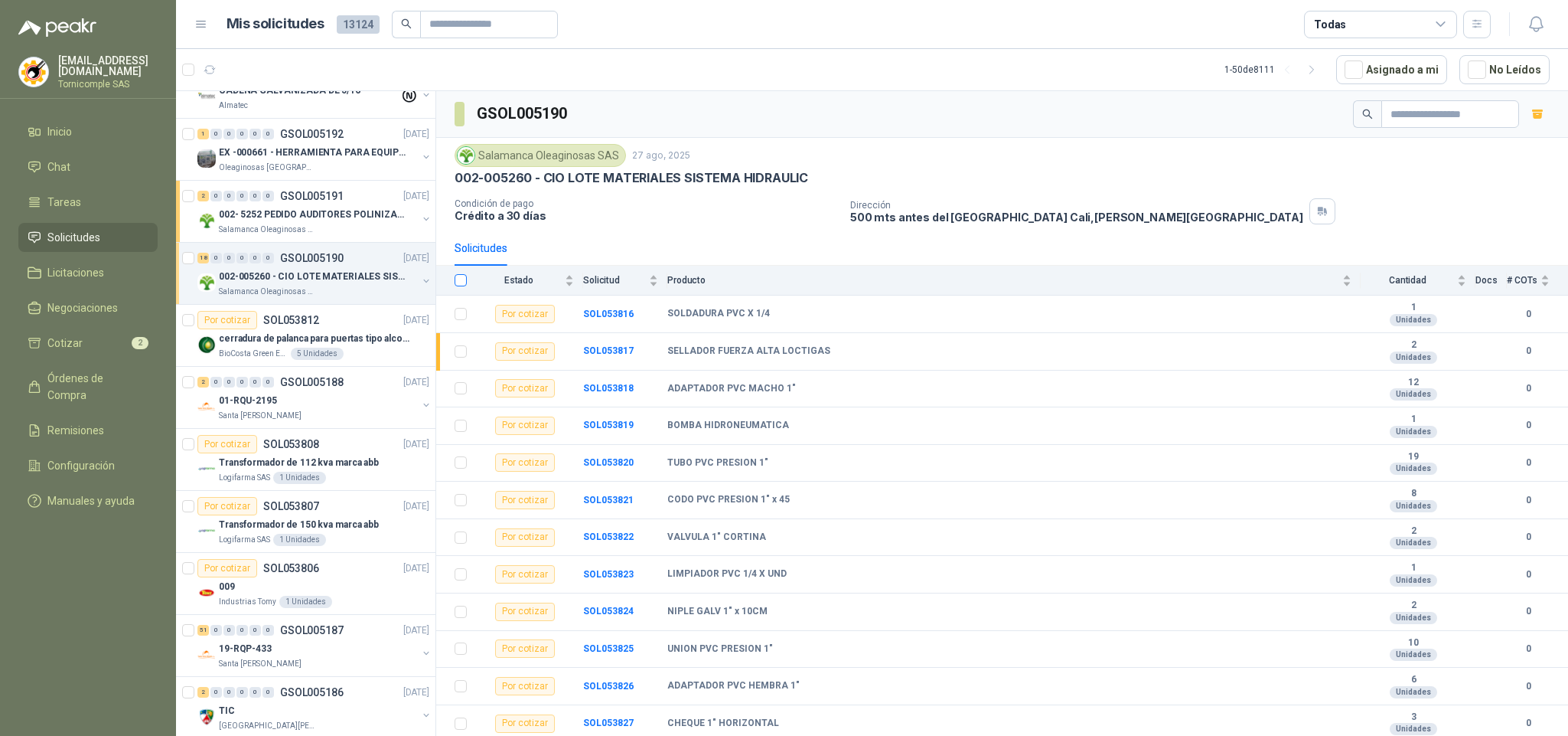
click at [458, 288] on label at bounding box center [460, 281] width 12 height 17
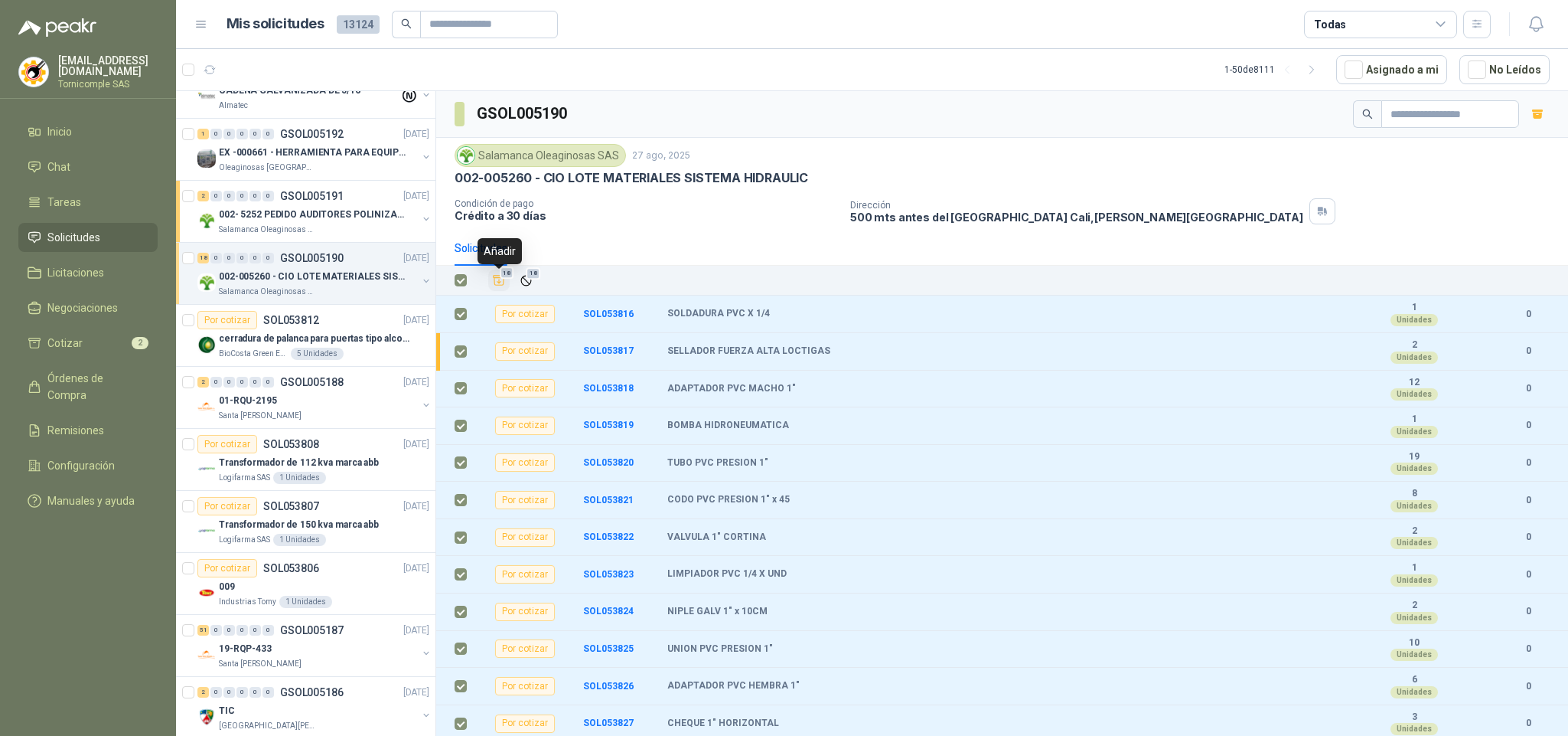
click at [494, 286] on icon "Añadir" at bounding box center [499, 281] width 11 height 10
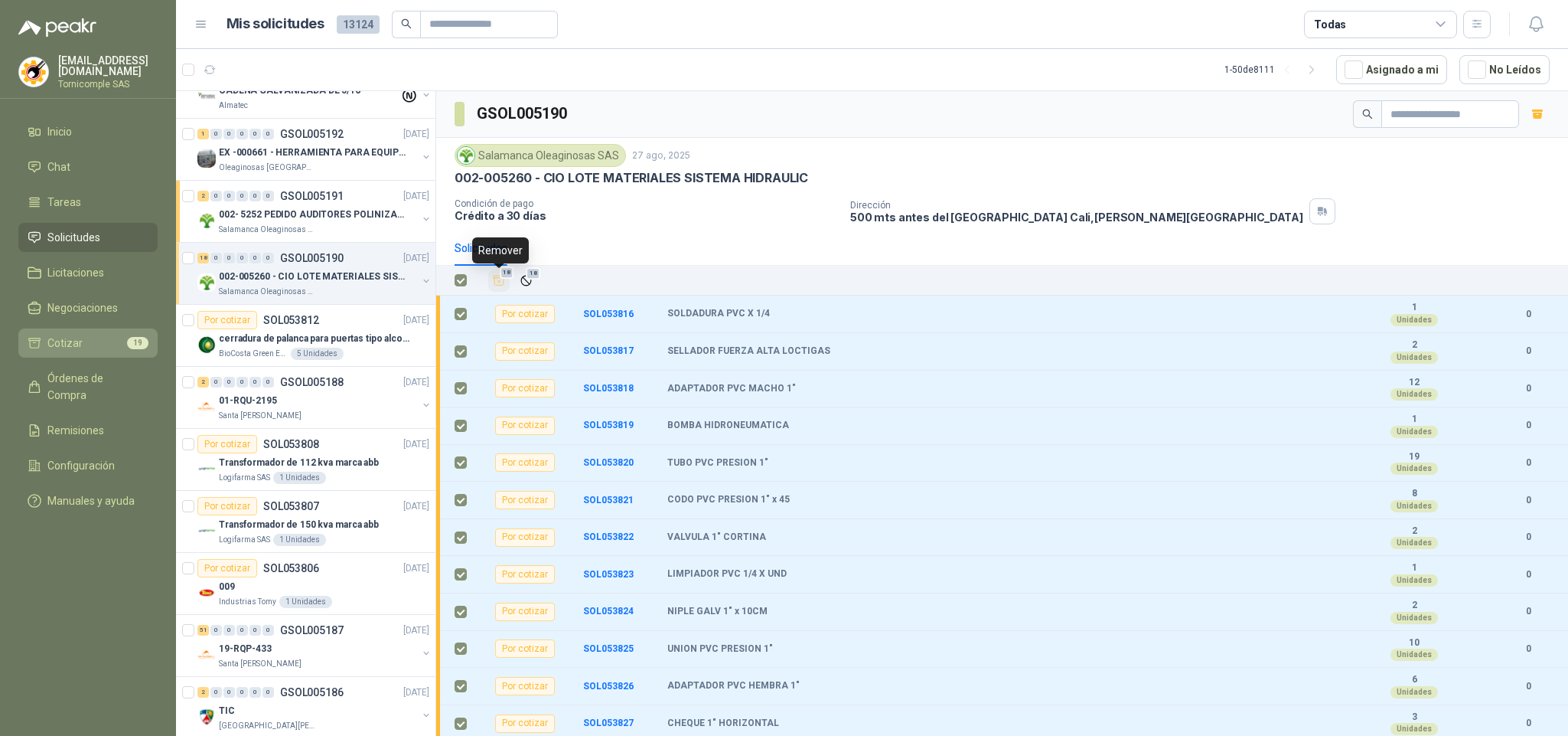
click at [93, 338] on li "Cotizar 19" at bounding box center [88, 343] width 121 height 17
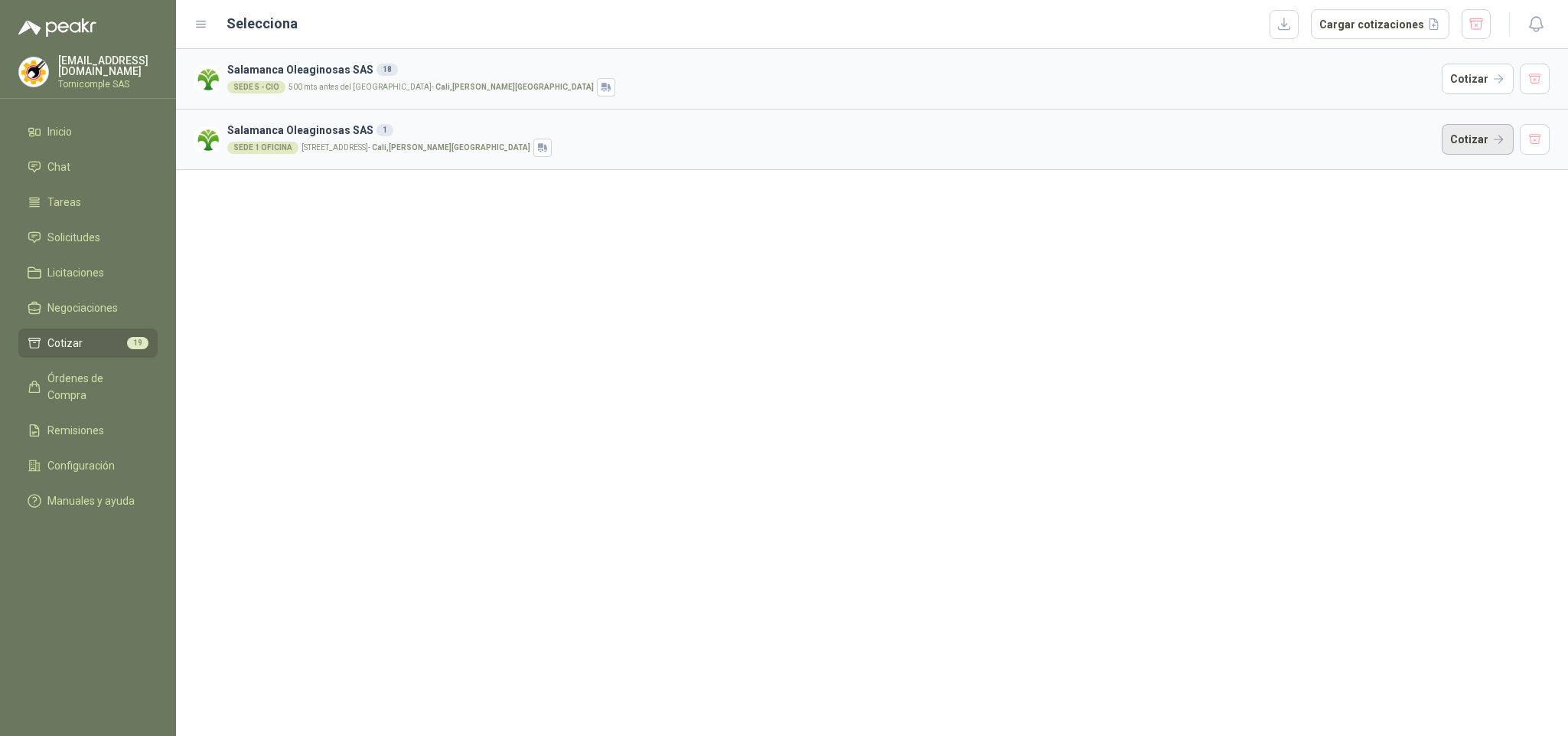
click at [1472, 145] on button "Cotizar" at bounding box center [1477, 139] width 72 height 31
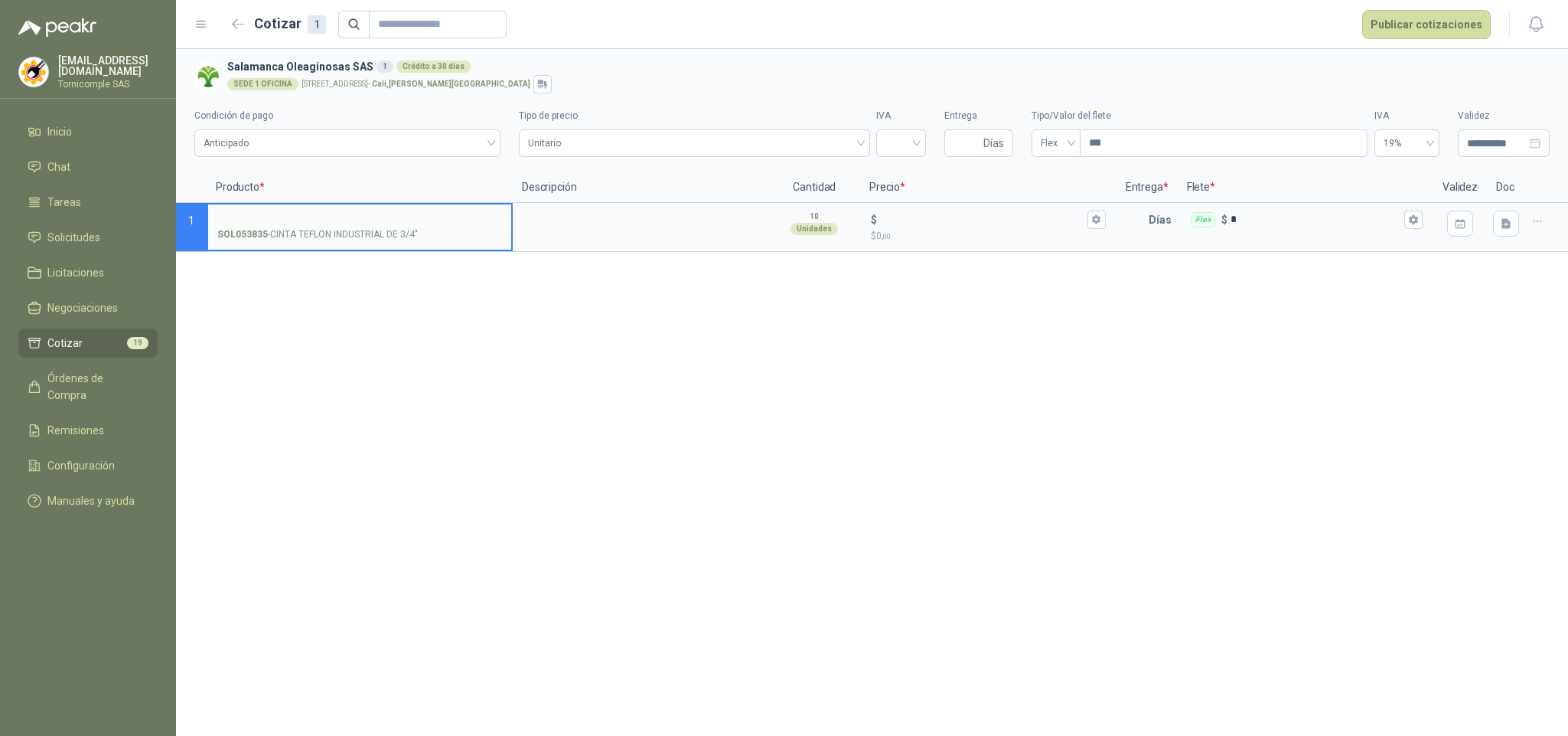
click at [101, 322] on ul "Inicio Chat Tareas Solicitudes Licitaciones Negociaciones Cotizar 19 Órdenes de…" at bounding box center [88, 319] width 176 height 404
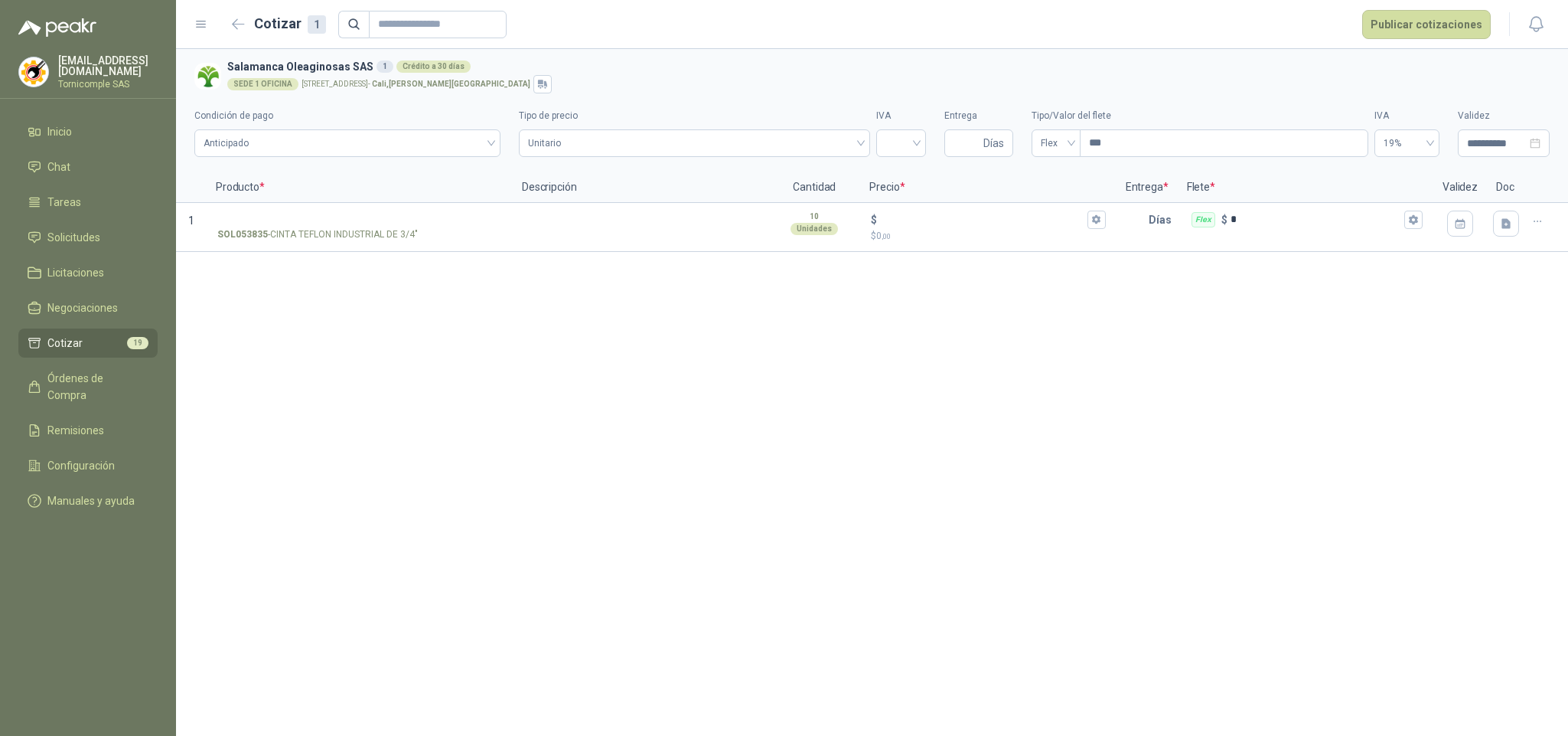
click at [100, 329] on link "Cotizar 19" at bounding box center [87, 343] width 139 height 29
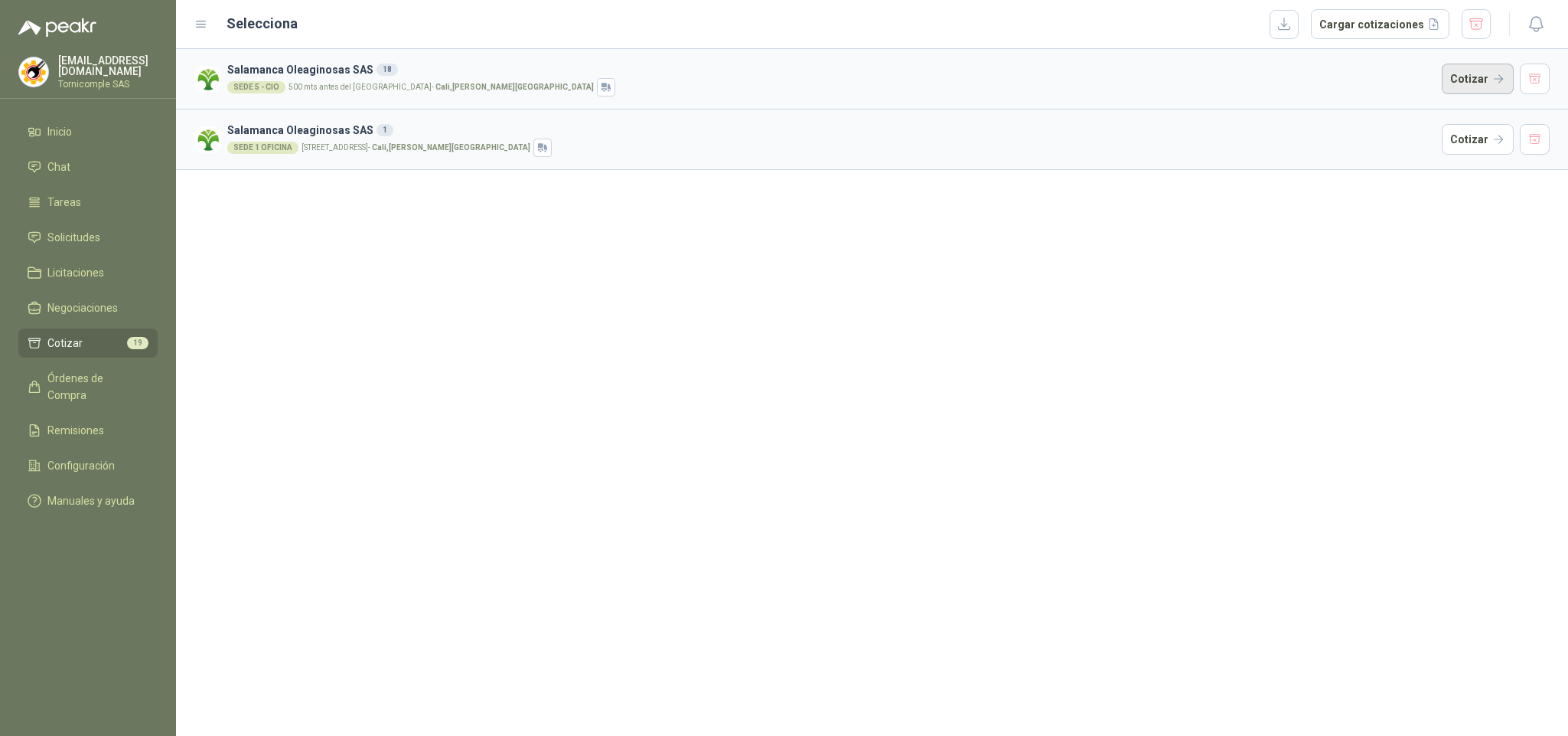
click at [1448, 66] on button "Cotizar" at bounding box center [1477, 79] width 72 height 31
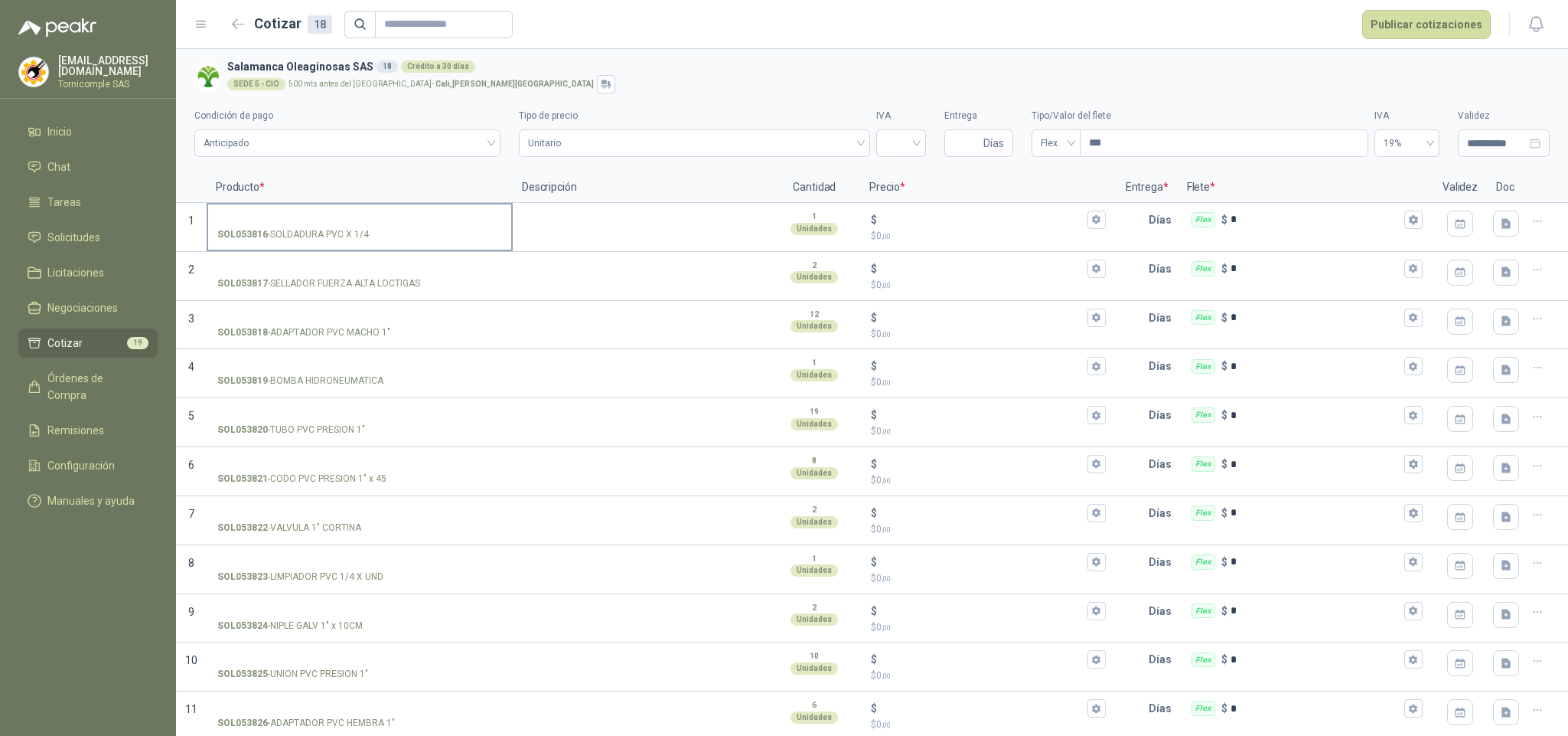
drag, startPoint x: 271, startPoint y: 238, endPoint x: 395, endPoint y: 238, distance: 124.0
click at [395, 238] on div "SOL053816 - SOLDADURA PVC X 1/4" at bounding box center [359, 234] width 284 height 14
click at [382, 238] on div "SOL053816 - SOLDADURA PVC X 1/4" at bounding box center [359, 234] width 284 height 14
click at [382, 226] on input "SOL053816 - SOLDADURA PVC X 1/4" at bounding box center [359, 220] width 284 height 12
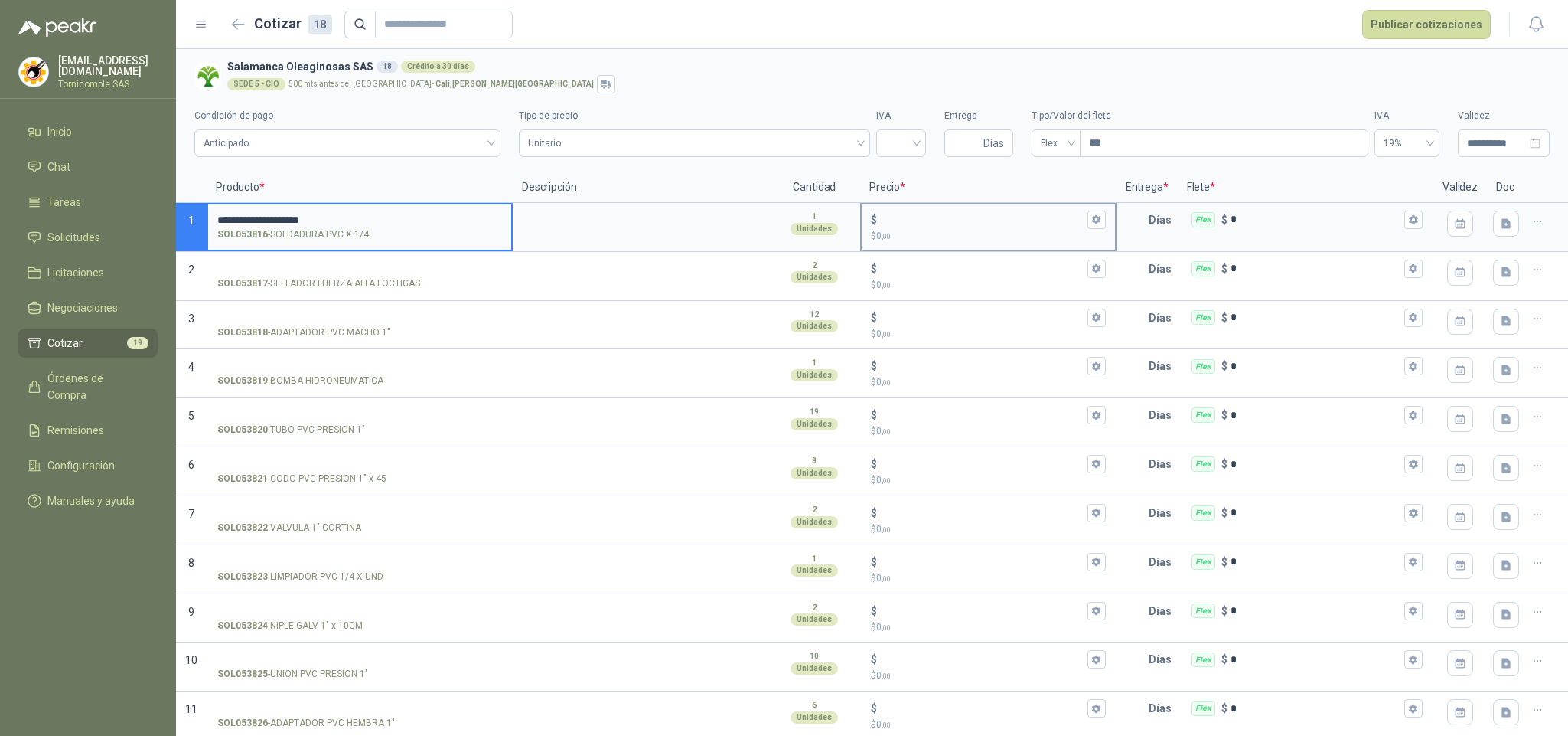
click at [910, 229] on p "$ 0 ,00" at bounding box center [988, 236] width 234 height 14
click at [910, 225] on input "$ $ 0 ,00" at bounding box center [982, 219] width 203 height 12
click at [909, 221] on input "$ $ 0 ,00" at bounding box center [982, 219] width 203 height 12
type input "******"
click at [358, 260] on label "SOL053817 - SELLADOR FUERZA ALTA LOCTIGAS" at bounding box center [359, 275] width 303 height 44
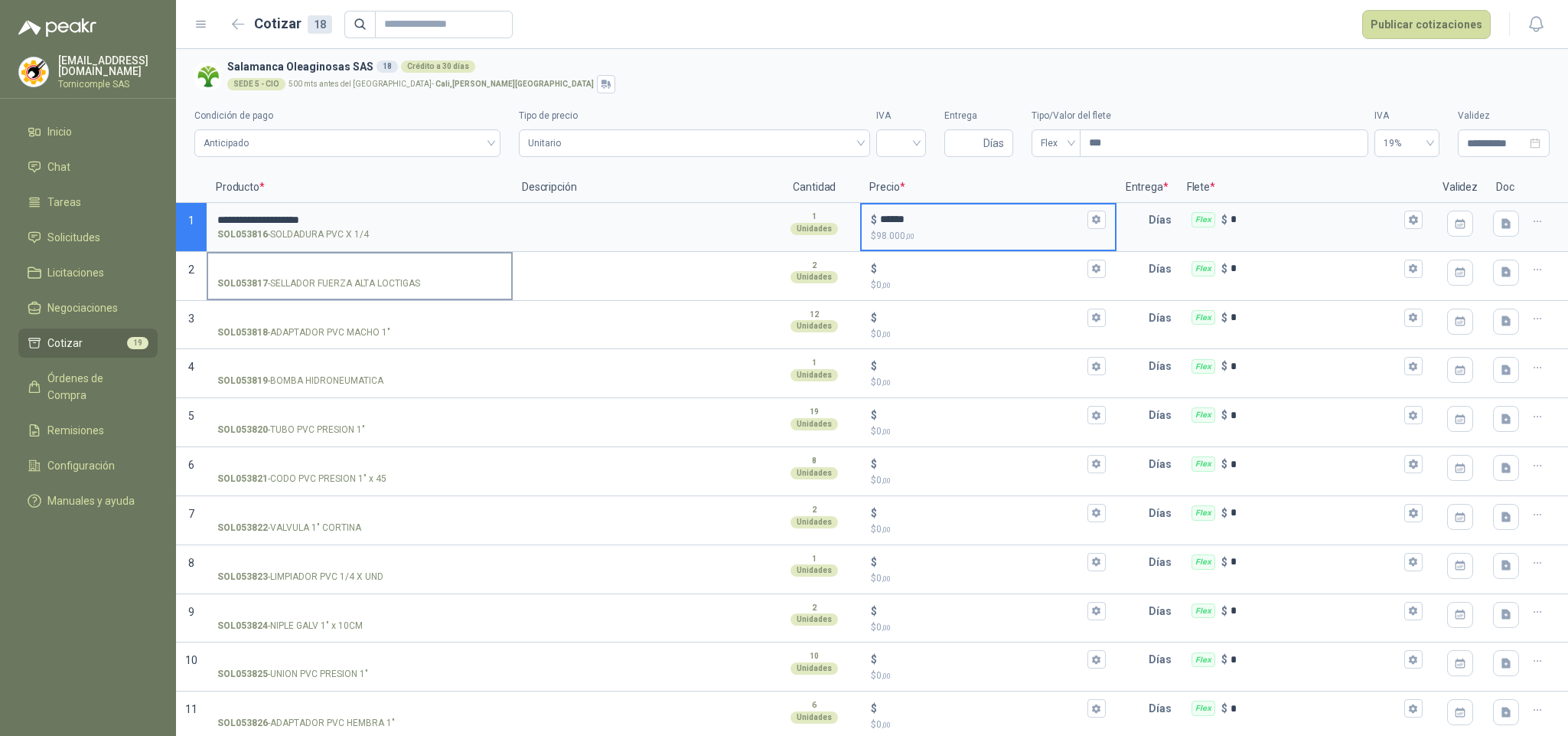
click at [358, 264] on input "SOL053817 - SELLADOR FUERZA ALTA LOCTIGAS" at bounding box center [359, 269] width 284 height 12
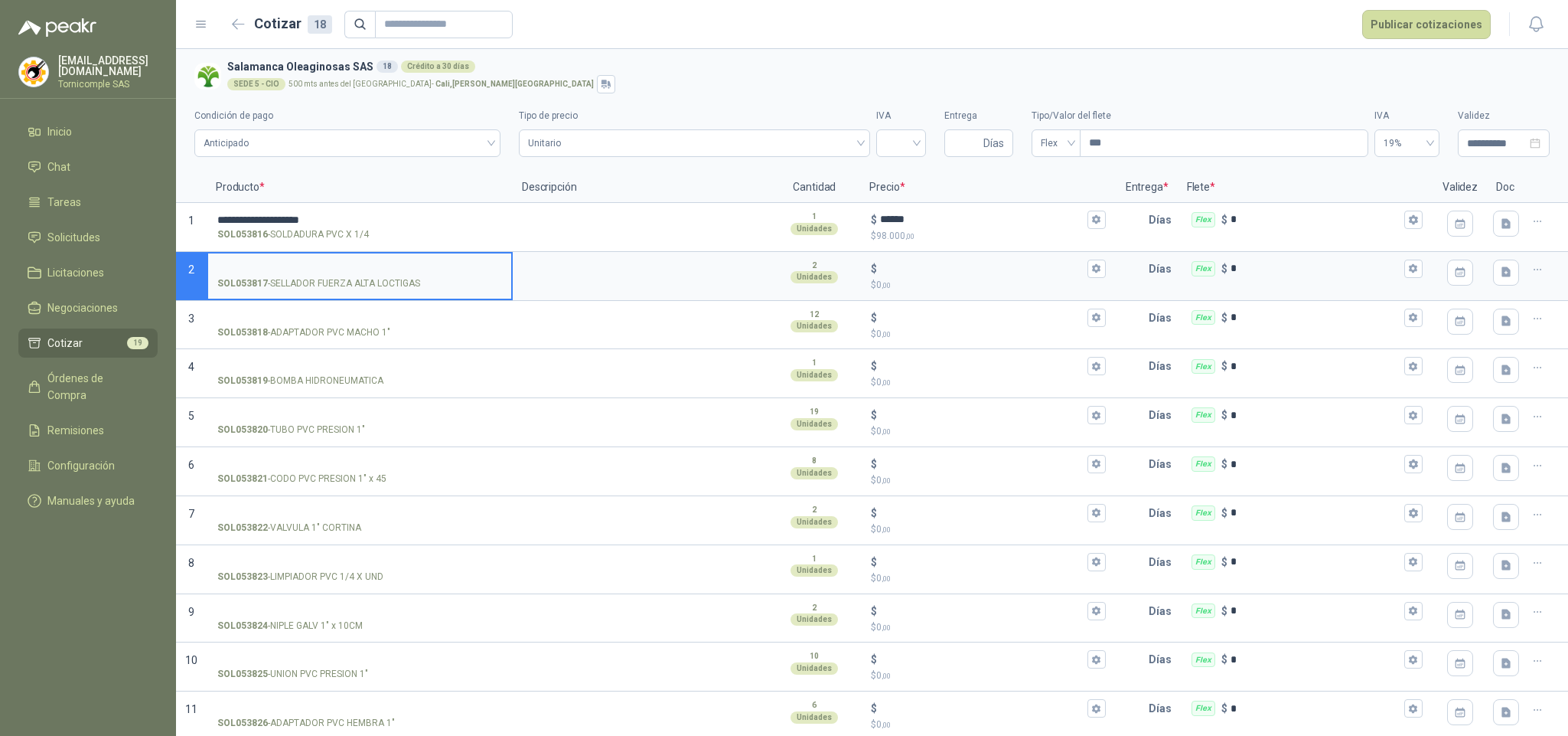
click at [358, 268] on input "SOL053817 - SELLADOR FUERZA ALTA LOCTIGAS" at bounding box center [359, 269] width 284 height 12
click at [896, 274] on input "$ $ 0 ,00" at bounding box center [982, 268] width 203 height 12
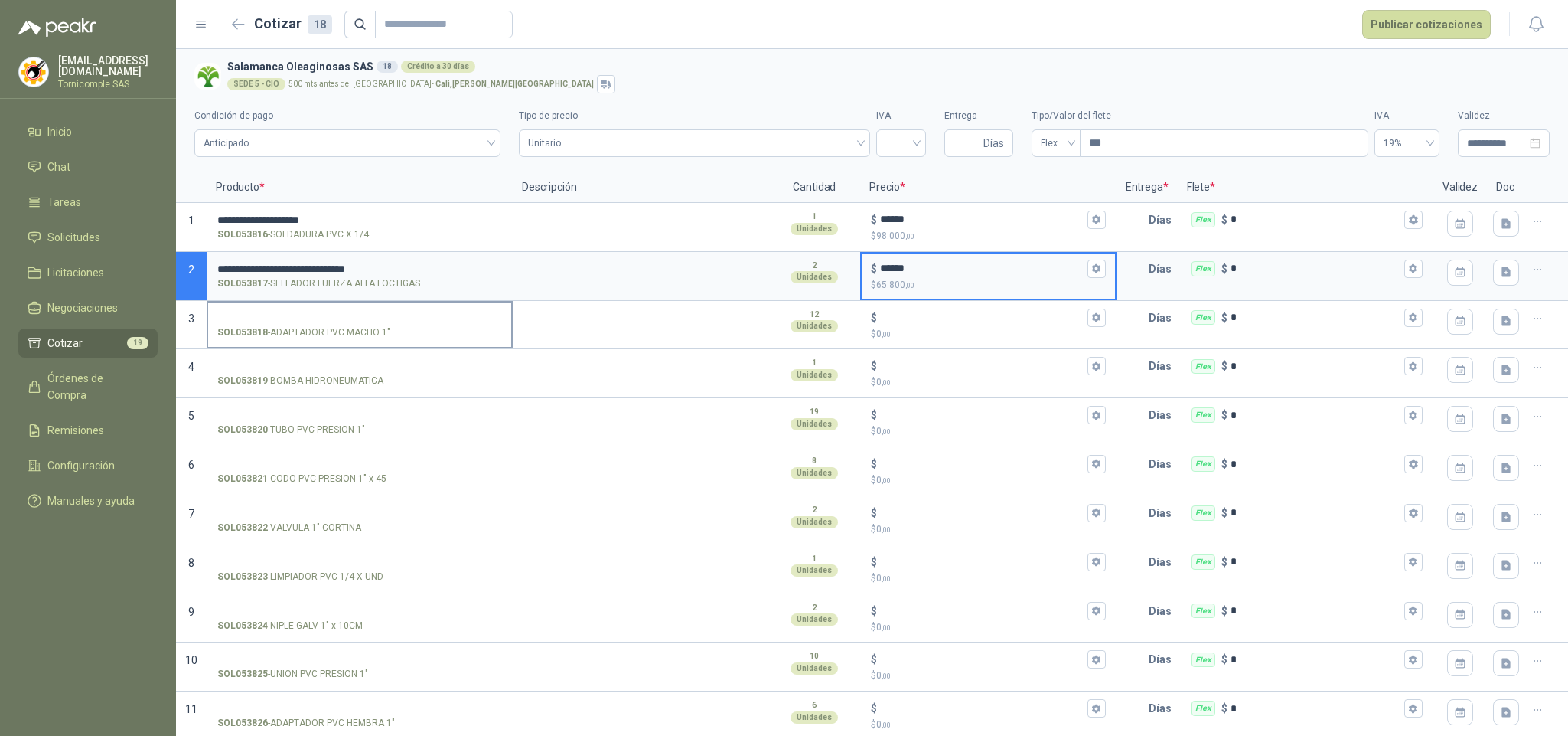
type input "******"
click at [398, 312] on input "SOL053818 - ADAPTADOR PVC MACHO 1"" at bounding box center [359, 318] width 284 height 12
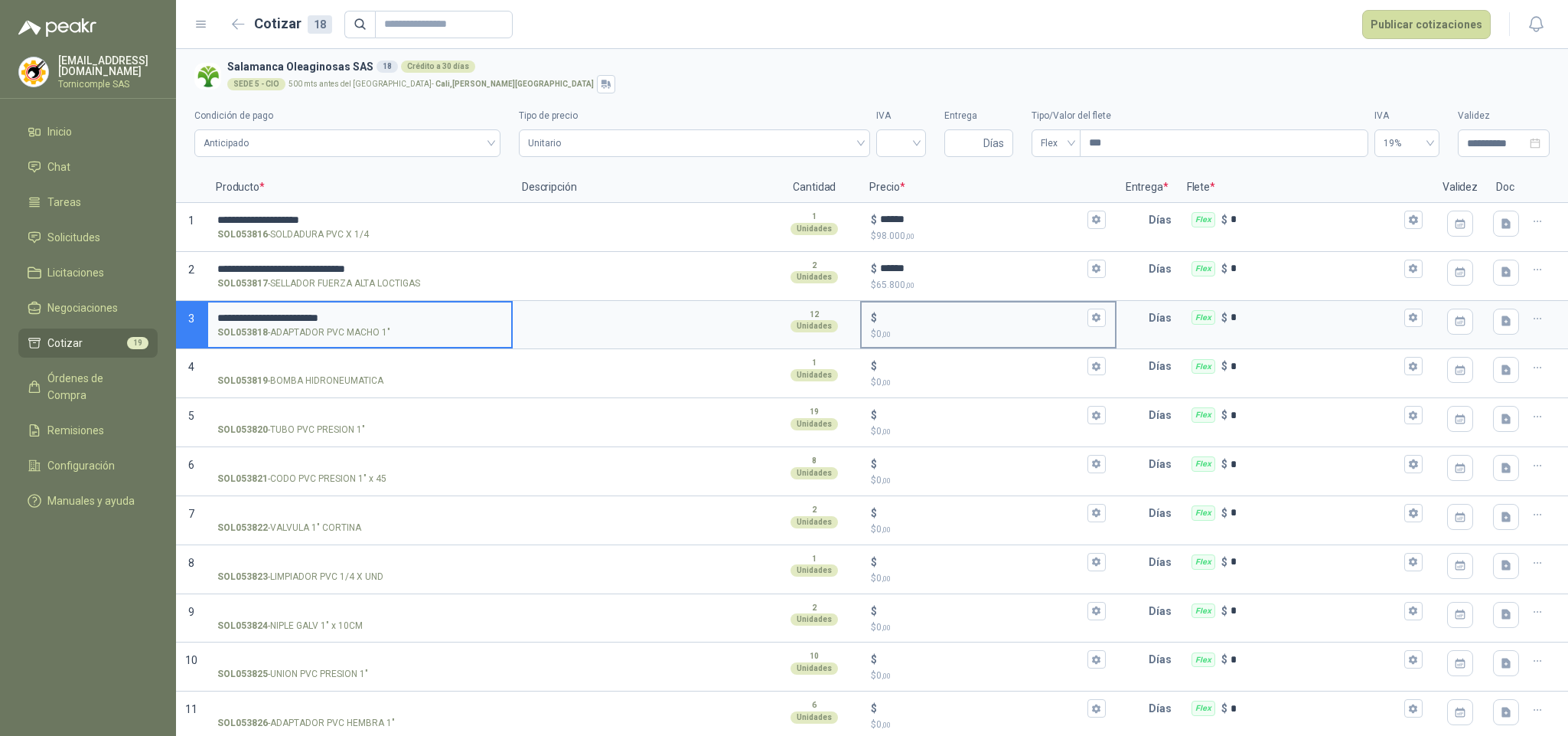
click at [927, 313] on input "$ $ 0 ,00" at bounding box center [982, 317] width 203 height 12
type input "*****"
click at [301, 358] on label "SOL053819 - BOMBA HIDRONEUMATICA" at bounding box center [359, 373] width 303 height 44
click at [301, 360] on input "SOL053819 - BOMBA HIDRONEUMATICA" at bounding box center [359, 366] width 284 height 12
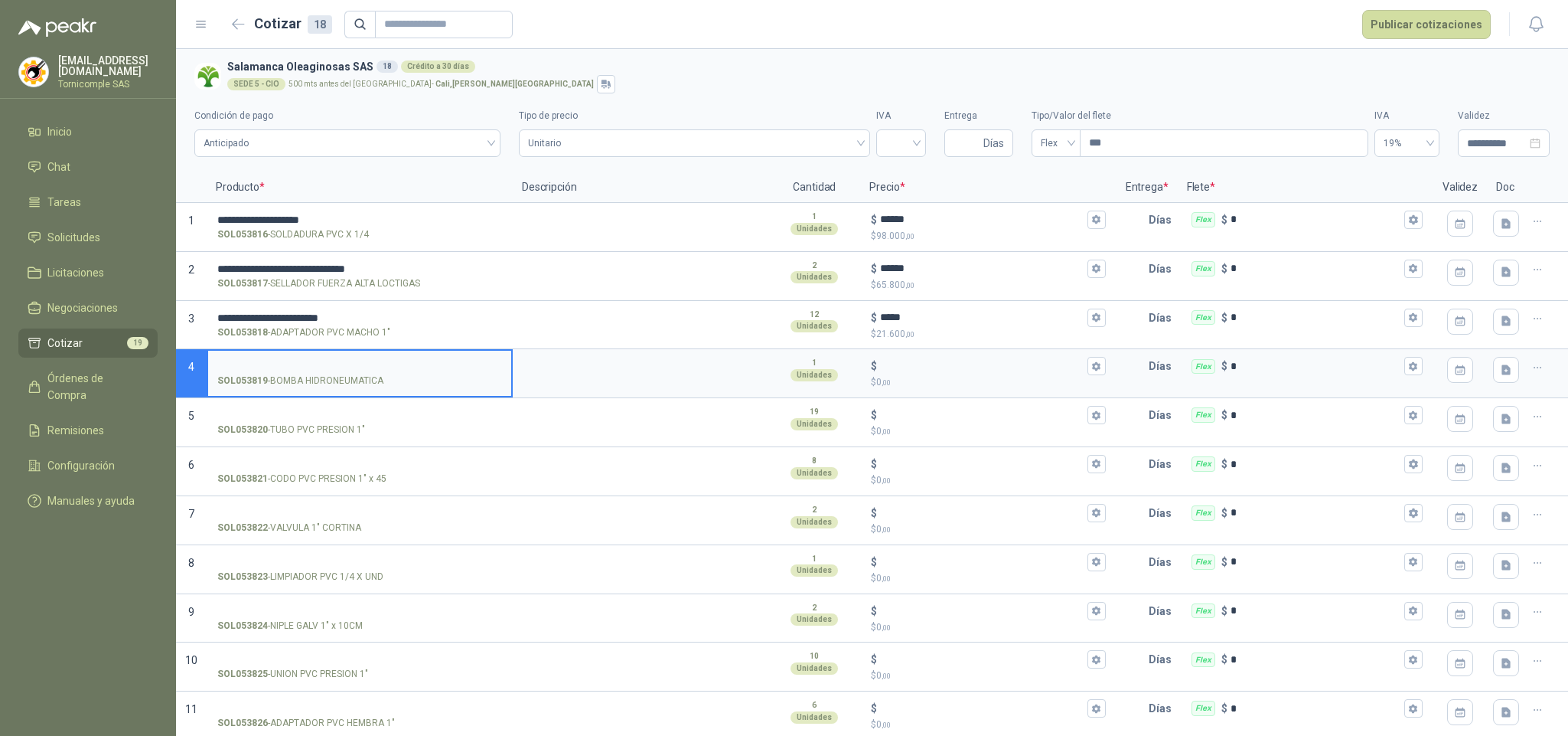
click at [306, 361] on input "SOL053819 - BOMBA HIDRONEUMATICA" at bounding box center [359, 366] width 284 height 12
